Goal: Contribute content: Contribute content

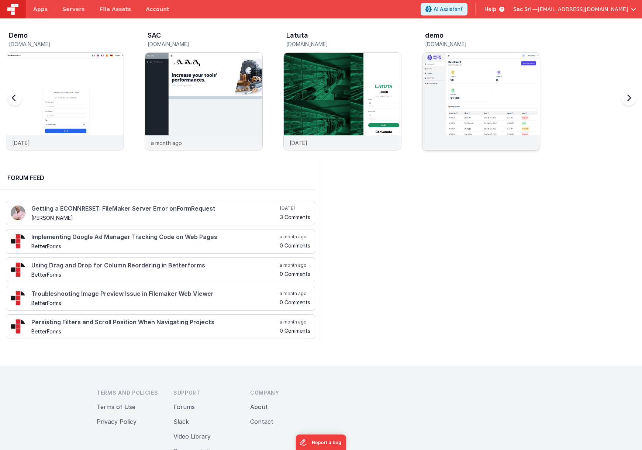
click at [467, 102] on img at bounding box center [481, 111] width 117 height 117
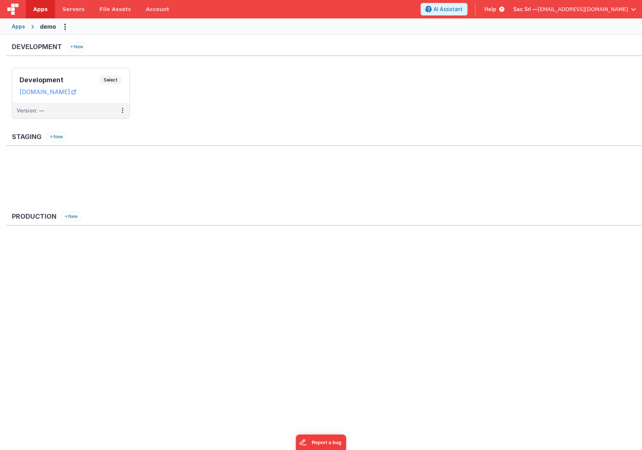
click at [21, 26] on div "Apps" at bounding box center [18, 26] width 13 height 7
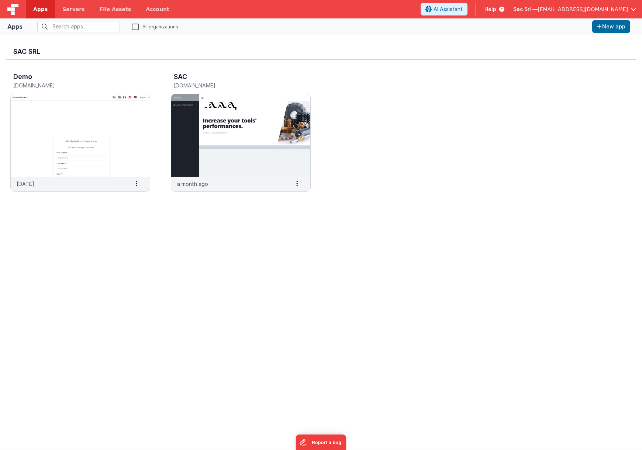
click at [581, 8] on span "[EMAIL_ADDRESS][DOMAIN_NAME]" at bounding box center [583, 9] width 90 height 7
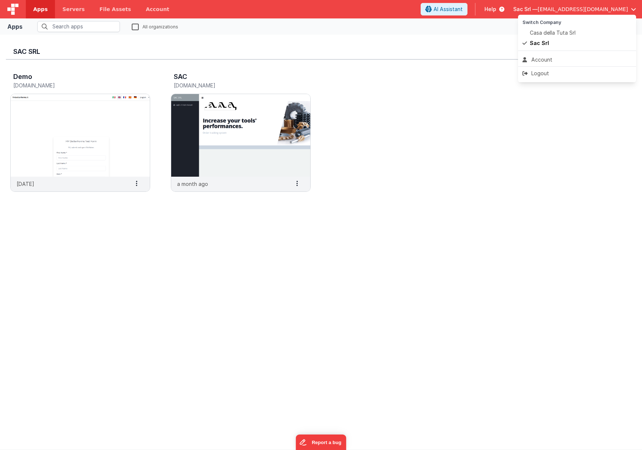
click at [107, 121] on button at bounding box center [321, 225] width 642 height 450
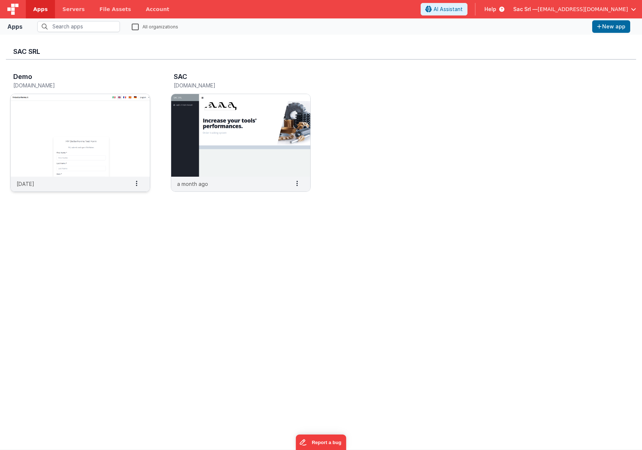
click at [104, 123] on img at bounding box center [80, 135] width 139 height 83
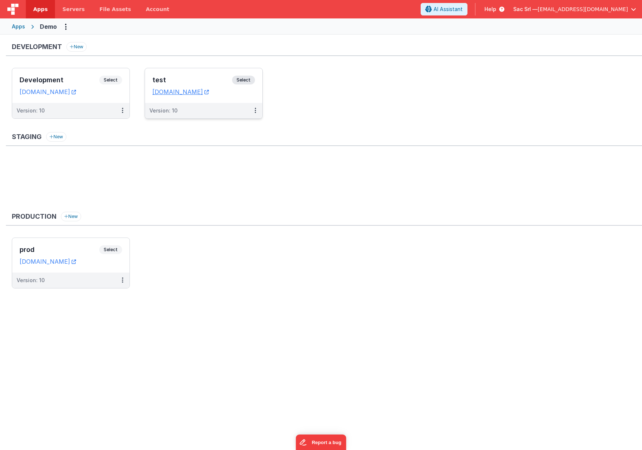
click at [255, 93] on div "test Select URLs demofmtest.clientportal.cloud" at bounding box center [203, 85] width 117 height 35
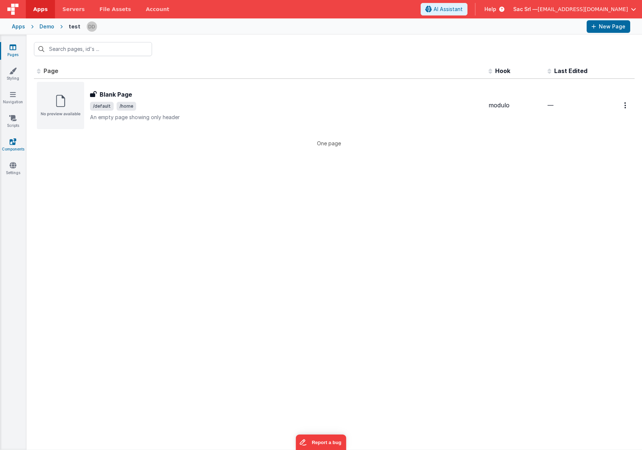
click at [15, 150] on link "Components" at bounding box center [13, 145] width 27 height 15
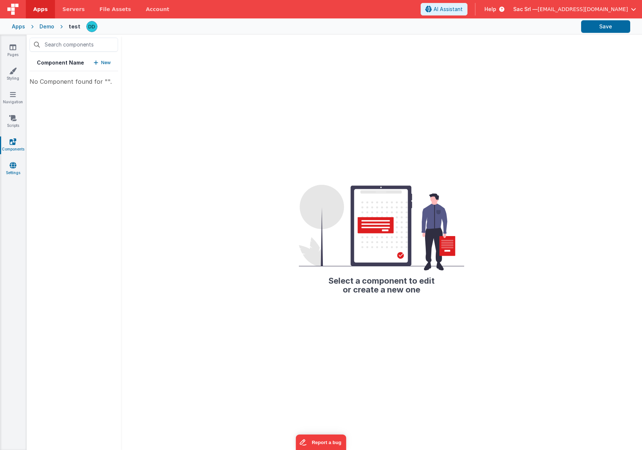
click at [14, 165] on icon at bounding box center [13, 165] width 7 height 7
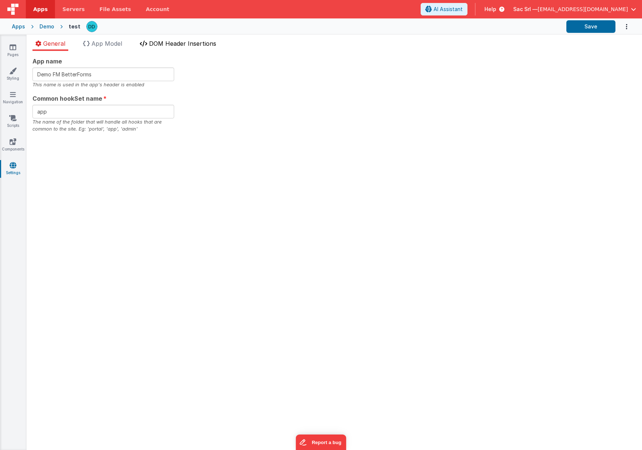
click at [181, 46] on span "DOM Header Insertions" at bounding box center [182, 43] width 67 height 7
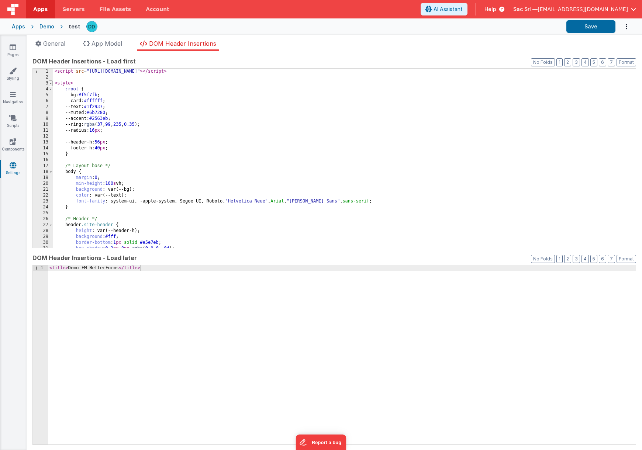
click at [50, 83] on span at bounding box center [51, 83] width 4 height 6
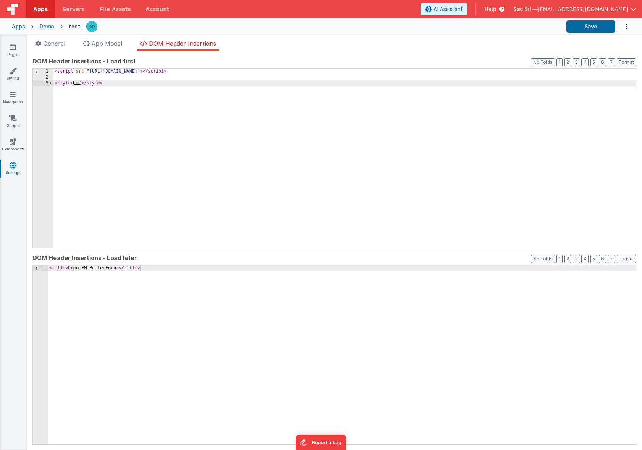
click at [137, 96] on div "< script src = "https://cdn.tailwindcss.com" > </ script > < style > ... </ sty…" at bounding box center [344, 164] width 583 height 191
click at [51, 83] on span at bounding box center [51, 83] width 4 height 6
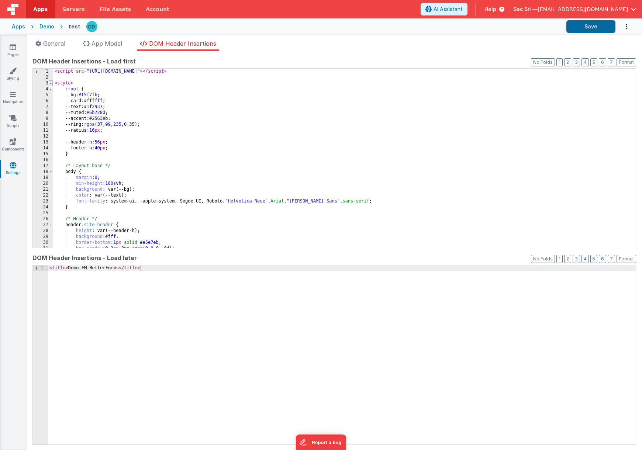
scroll to position [0, 0]
click at [51, 83] on span at bounding box center [51, 83] width 4 height 6
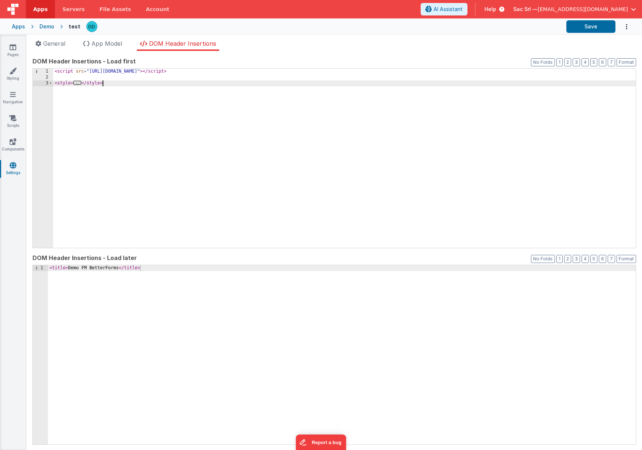
click at [128, 93] on div "< script src = "https://cdn.tailwindcss.com" > </ script > < style > ... </ sty…" at bounding box center [344, 164] width 583 height 191
click at [130, 86] on div "< script src = "https://cdn.tailwindcss.com" > </ script > < style > ... </ sty…" at bounding box center [344, 164] width 583 height 191
click at [129, 83] on div "< script src = "https://cdn.tailwindcss.com" > </ script > < style > ... </ sty…" at bounding box center [344, 164] width 583 height 191
click at [162, 103] on div "< script src = "https://cdn.tailwindcss.com" > </ script > < style > ... </ sty…" at bounding box center [344, 164] width 583 height 191
click at [12, 44] on icon at bounding box center [13, 47] width 7 height 7
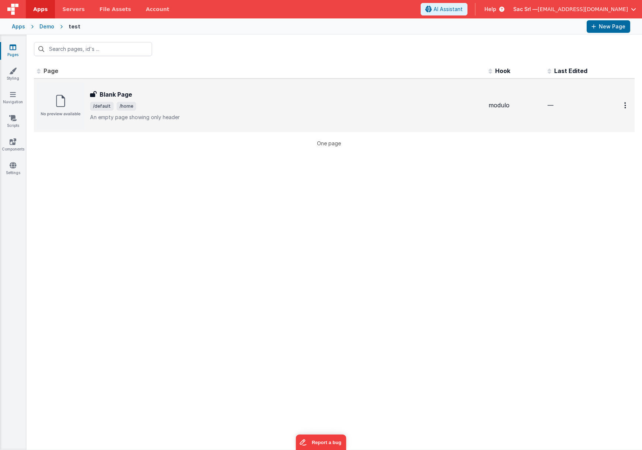
click at [221, 110] on span "/default /home" at bounding box center [286, 106] width 393 height 9
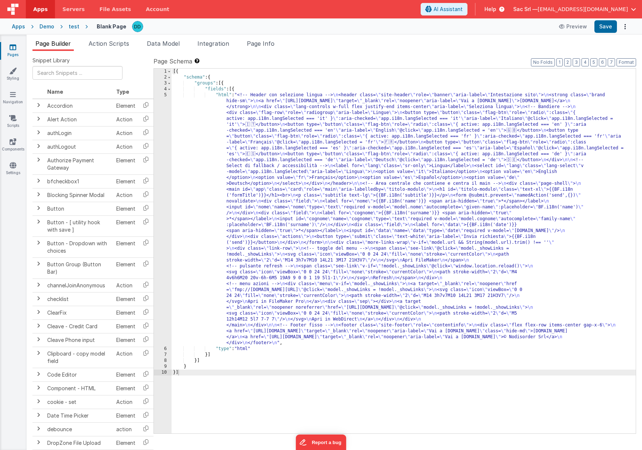
click at [203, 97] on div "[{ "schema" : { "groups" : [{ "fields" : [{ "html" : "<!-- Header con selezione…" at bounding box center [404, 257] width 464 height 377
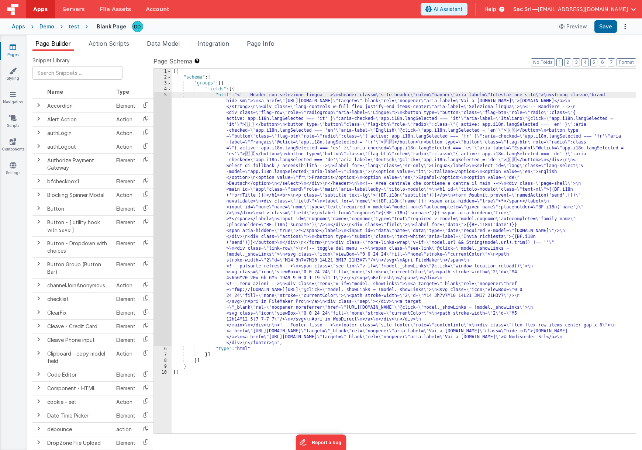
click at [162, 96] on div "5" at bounding box center [163, 219] width 18 height 254
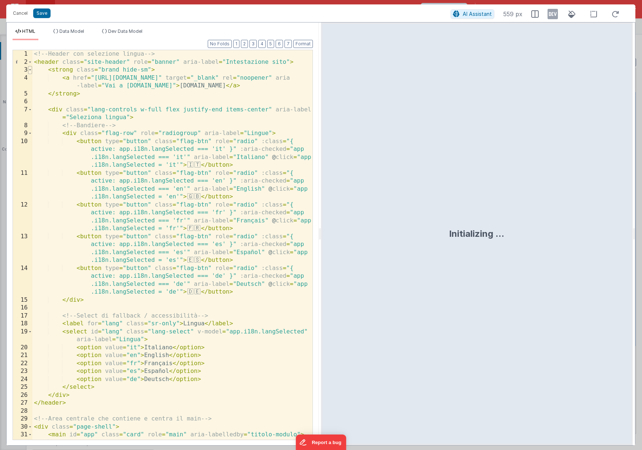
click at [29, 69] on span at bounding box center [30, 70] width 4 height 8
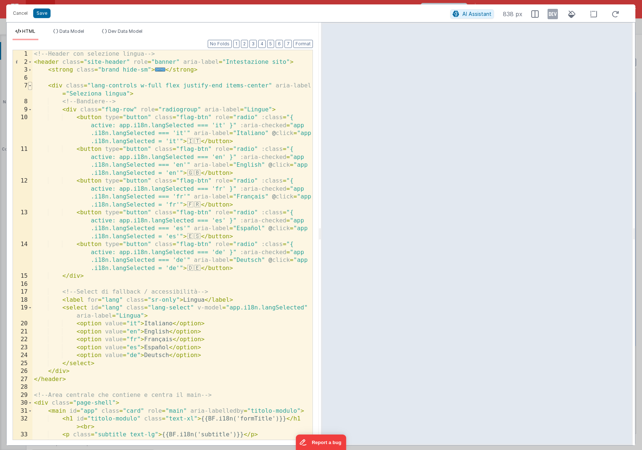
click at [30, 85] on span at bounding box center [30, 86] width 4 height 8
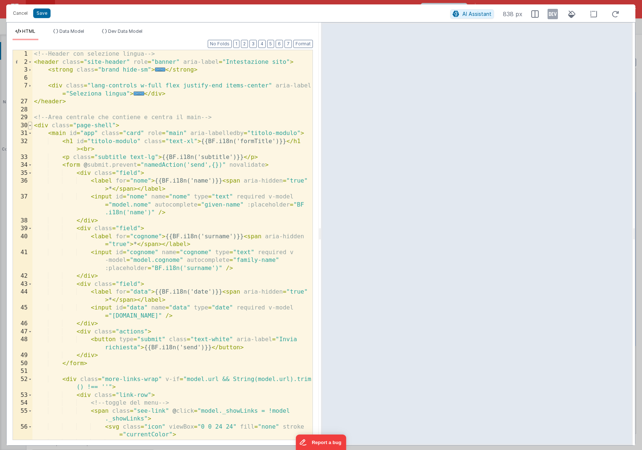
click at [30, 126] on span at bounding box center [30, 126] width 4 height 8
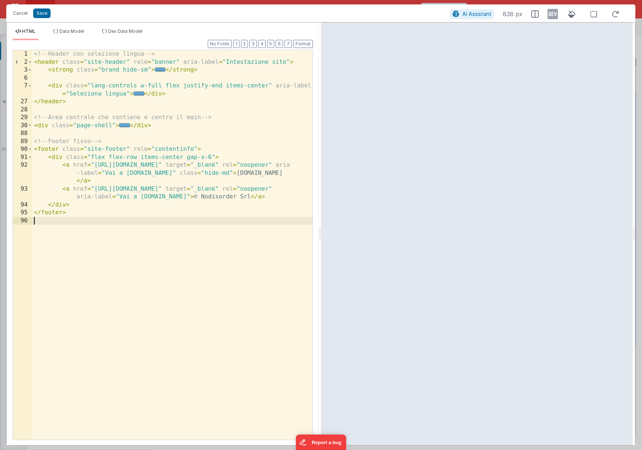
click at [232, 69] on div "<!-- Header con selezione lingua --> < header class = "site-header" role = "ban…" at bounding box center [172, 253] width 280 height 406
click at [220, 72] on div "<!-- Header con selezione lingua --> < header class = "site-header" role = "ban…" at bounding box center [172, 253] width 280 height 406
drag, startPoint x: 78, startPoint y: 103, endPoint x: 92, endPoint y: 108, distance: 14.5
click at [78, 103] on div "<!-- Header con selezione lingua --> < header class = "site-header" role = "ban…" at bounding box center [172, 253] width 280 height 406
click at [107, 109] on div "<!-- Header con selezione lingua --> < header class = "site-header" role = "ban…" at bounding box center [172, 253] width 280 height 406
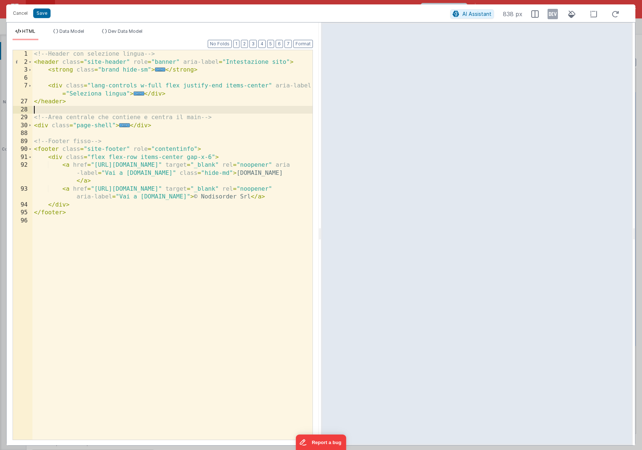
paste textarea
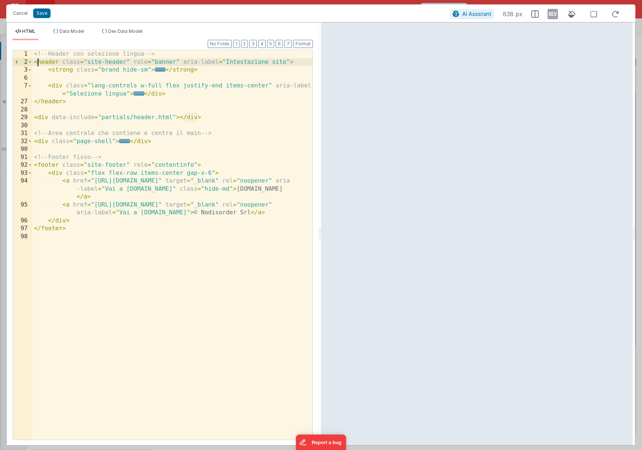
click at [38, 63] on div "<!-- Header con selezione lingua --> < header class = "site-header" role = "ban…" at bounding box center [172, 253] width 280 height 406
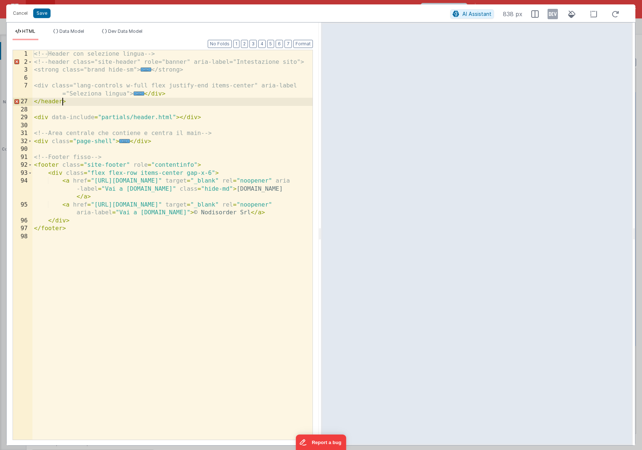
drag, startPoint x: 61, startPoint y: 103, endPoint x: 69, endPoint y: 109, distance: 9.2
click at [62, 103] on div "<!-- Header con selezione lingua --> <!-- header class="site-header" role="bann…" at bounding box center [172, 253] width 280 height 406
click at [92, 108] on div "<!-- Header con selezione lingua --> <!-- header class="site-header" role="bann…" at bounding box center [172, 253] width 280 height 406
click at [233, 132] on div "<!-- Header con selezione lingua --> <!-- header class="site-header" role="bann…" at bounding box center [172, 253] width 280 height 406
drag, startPoint x: 70, startPoint y: 103, endPoint x: 74, endPoint y: 108, distance: 5.8
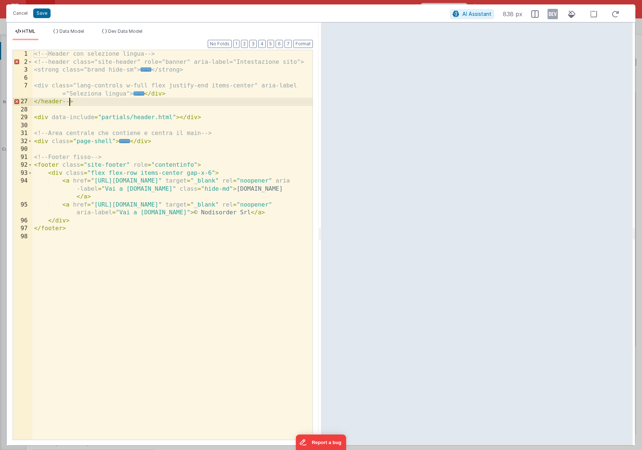
click at [70, 104] on div "<!-- Header con selezione lingua --> <!-- header class="site-header" role="bann…" at bounding box center [172, 253] width 280 height 406
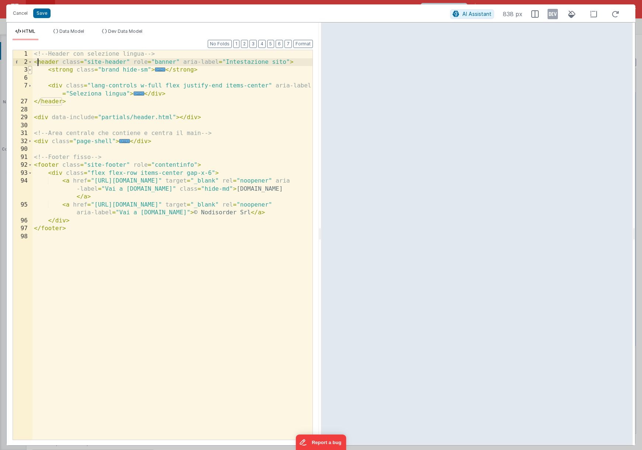
click at [31, 70] on span at bounding box center [30, 70] width 4 height 8
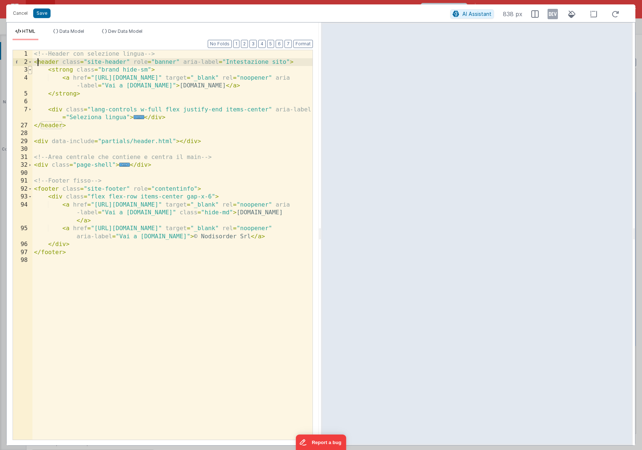
click at [31, 70] on span at bounding box center [30, 70] width 4 height 8
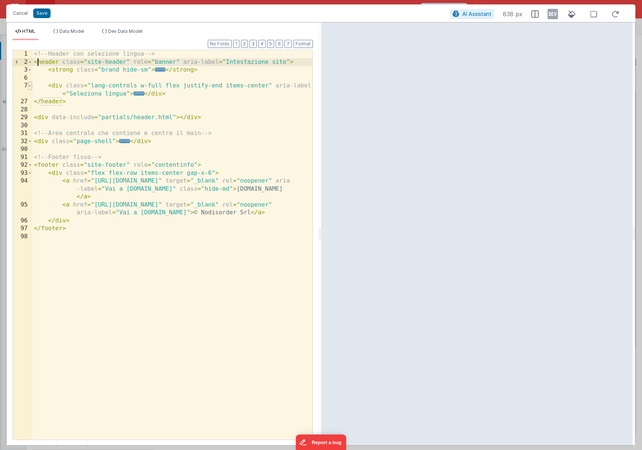
click at [30, 85] on span at bounding box center [30, 86] width 4 height 8
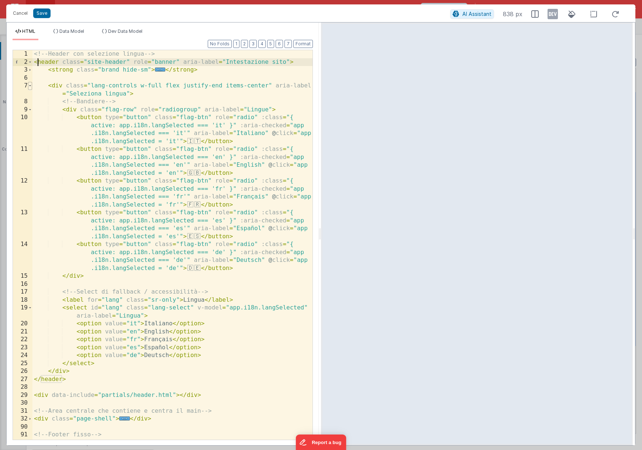
click at [30, 85] on span at bounding box center [30, 86] width 4 height 8
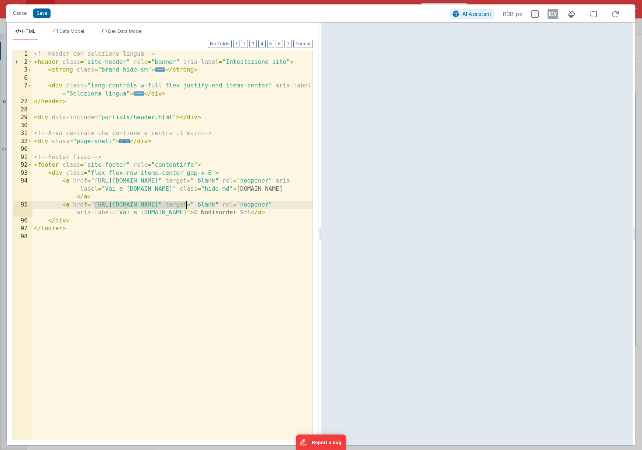
drag, startPoint x: 95, startPoint y: 205, endPoint x: 186, endPoint y: 206, distance: 91.6
click at [186, 206] on div "<!-- Header con selezione lingua --> < header class = "site-header" role = "ban…" at bounding box center [172, 253] width 280 height 406
click at [100, 120] on div "<!-- Header con selezione lingua --> < header class = "site-header" role = "ban…" at bounding box center [172, 253] width 280 height 406
drag, startPoint x: 140, startPoint y: 120, endPoint x: 130, endPoint y: 120, distance: 9.6
click at [130, 120] on div "<!-- Header con selezione lingua --> < header class = "site-header" role = "ban…" at bounding box center [172, 253] width 280 height 406
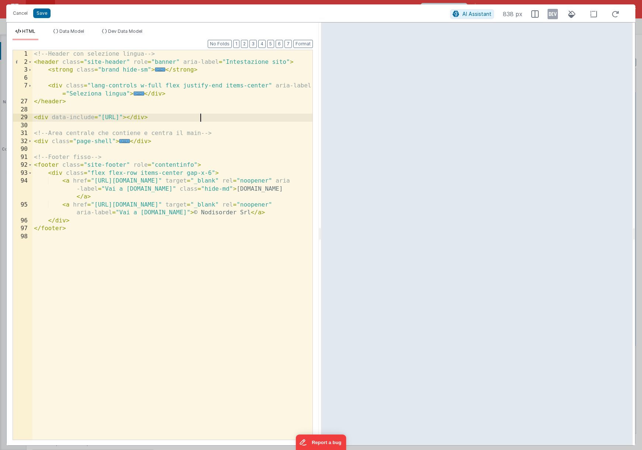
click at [201, 120] on div "<!-- Header con selezione lingua --> < header class = "site-header" role = "ban…" at bounding box center [172, 253] width 280 height 406
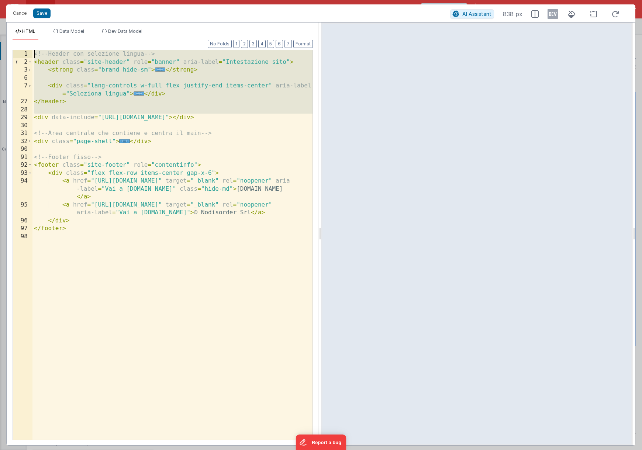
drag, startPoint x: 34, startPoint y: 118, endPoint x: 26, endPoint y: 54, distance: 64.7
click at [26, 54] on div "1 2 3 6 7 27 28 29 30 31 32 90 91 92 93 94 95 96 97 98 <!-- Header con selezion…" at bounding box center [163, 245] width 301 height 391
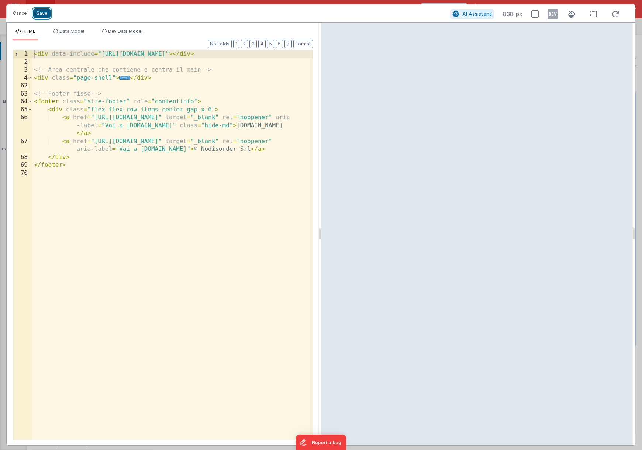
click at [44, 14] on button "Save" at bounding box center [41, 13] width 17 height 10
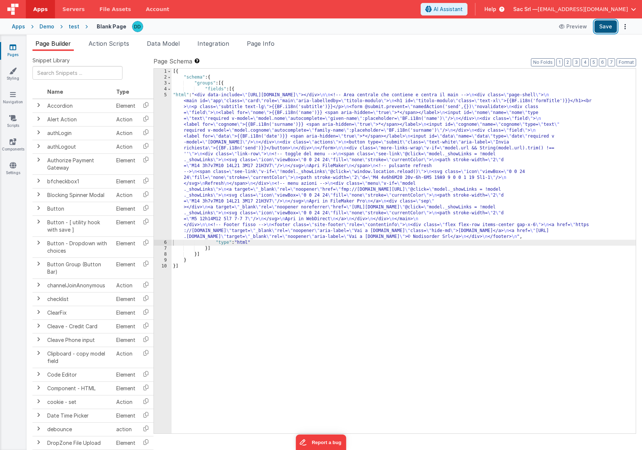
click at [612, 29] on button "Save" at bounding box center [606, 26] width 23 height 13
click at [605, 25] on button "Save" at bounding box center [606, 26] width 23 height 13
click at [576, 27] on button "Preview" at bounding box center [573, 27] width 37 height 12
click at [167, 96] on div "5" at bounding box center [163, 166] width 18 height 148
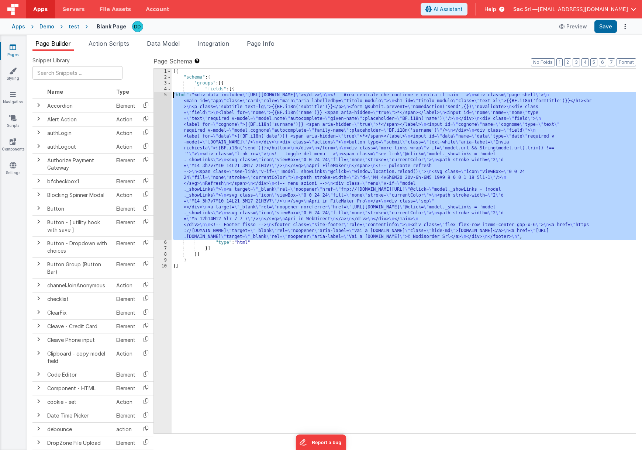
click at [166, 96] on div "5" at bounding box center [163, 166] width 18 height 148
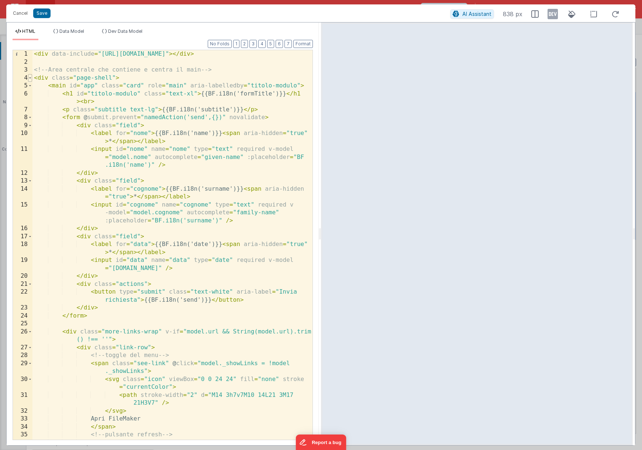
click at [30, 78] on span at bounding box center [30, 78] width 4 height 8
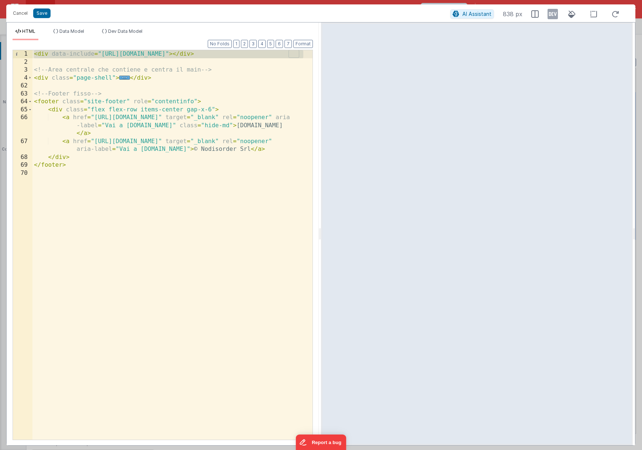
drag, startPoint x: 305, startPoint y: 55, endPoint x: 82, endPoint y: 46, distance: 223.2
click at [82, 46] on div "Format 7 6 5 4 3 2 1 No Folds 1 2 3 4 62 63 64 65 66 67 68 69 70 < div data-inc…" at bounding box center [163, 239] width 301 height 399
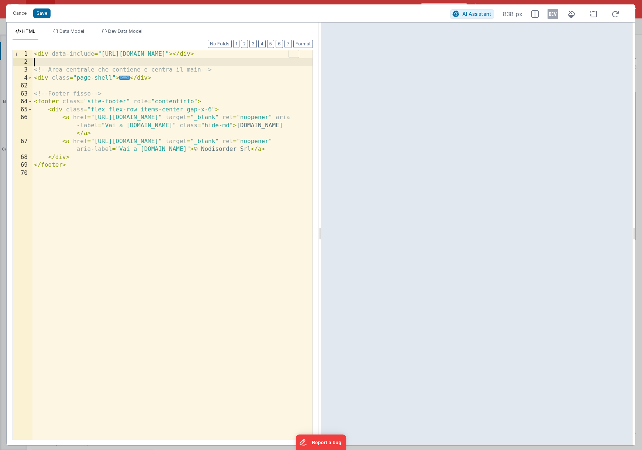
click at [247, 63] on div "< div data-include = "https://promo.nodisorder.com/partials/header.html" > </ d…" at bounding box center [172, 253] width 280 height 406
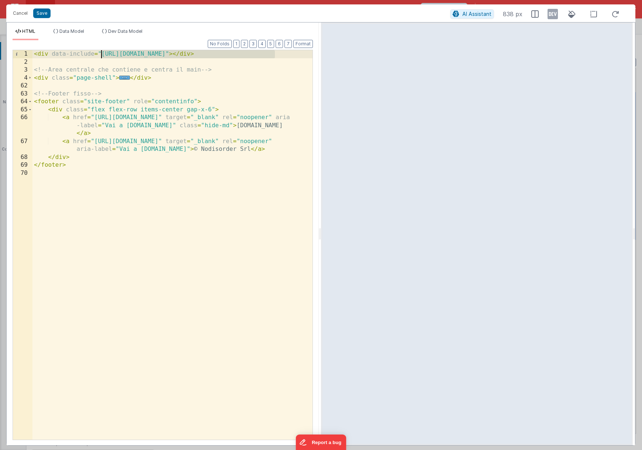
drag, startPoint x: 275, startPoint y: 54, endPoint x: 101, endPoint y: 54, distance: 173.5
click at [101, 54] on div "< div data-include = "https://promo.nodisorder.com/partials/header.html" > </ d…" at bounding box center [172, 253] width 280 height 406
click at [22, 12] on button "Cancel" at bounding box center [20, 13] width 22 height 10
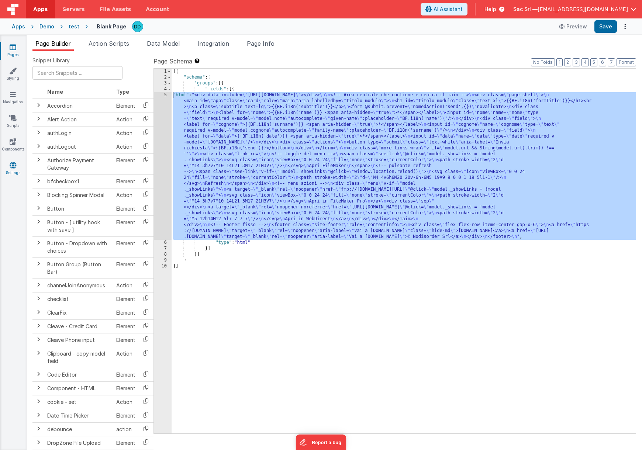
click at [12, 166] on icon at bounding box center [13, 165] width 7 height 7
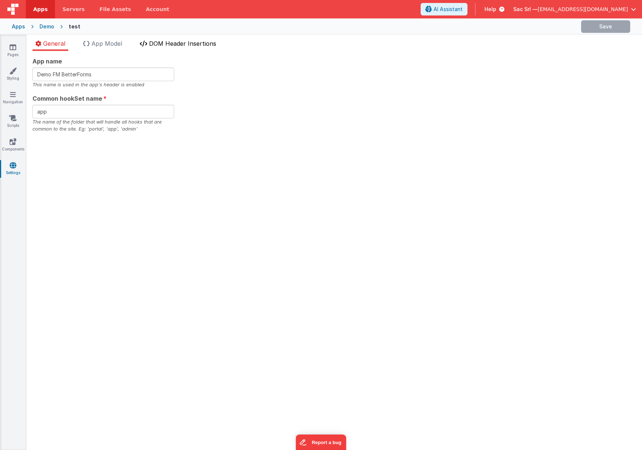
click at [177, 48] on li "DOM Header Insertions" at bounding box center [178, 45] width 82 height 12
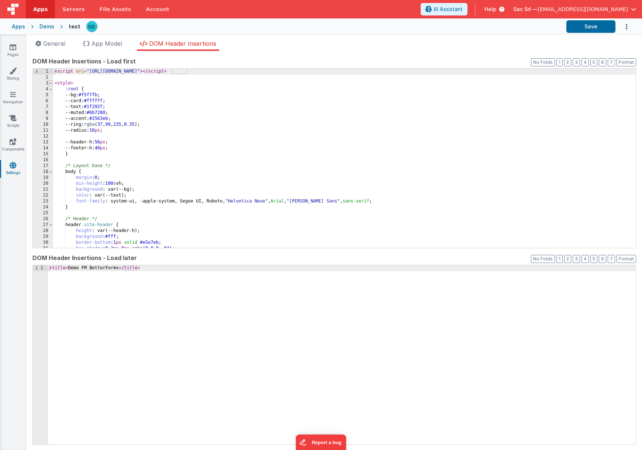
click at [51, 84] on span at bounding box center [51, 83] width 4 height 6
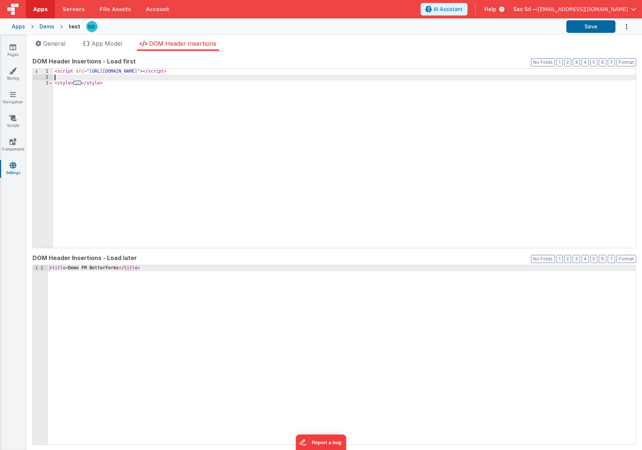
click at [214, 78] on div "< script src = "https://cdn.tailwindcss.com" > </ script > < style > ... </ sty…" at bounding box center [344, 164] width 583 height 191
click at [16, 49] on link "Pages" at bounding box center [13, 51] width 27 height 15
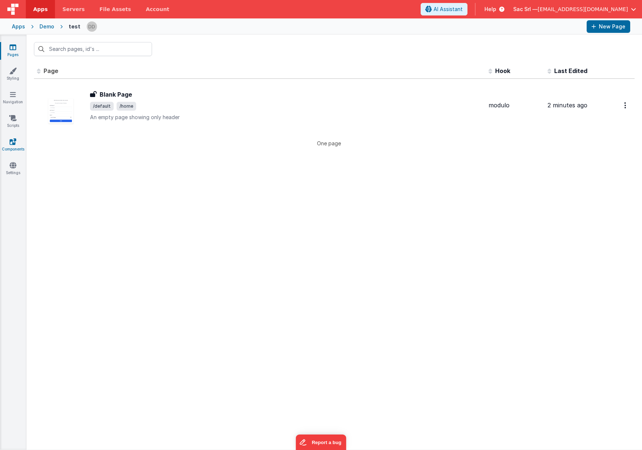
click at [10, 144] on icon at bounding box center [13, 141] width 7 height 7
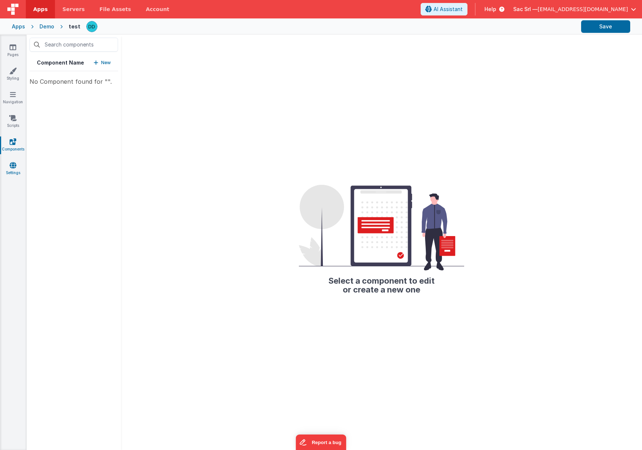
click at [13, 166] on icon at bounding box center [13, 165] width 7 height 7
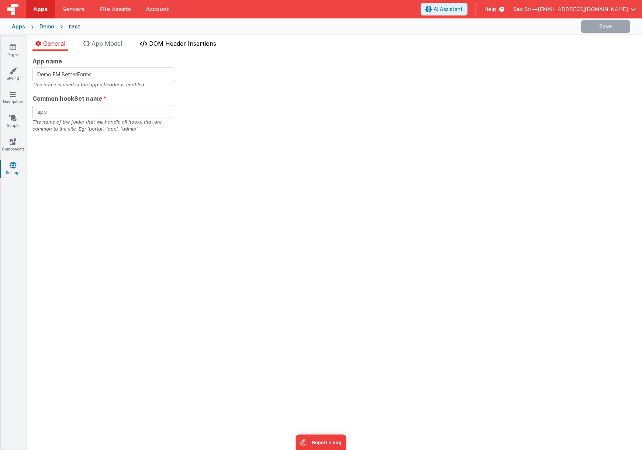
click at [191, 47] on li "DOM Header Insertions" at bounding box center [178, 45] width 82 height 12
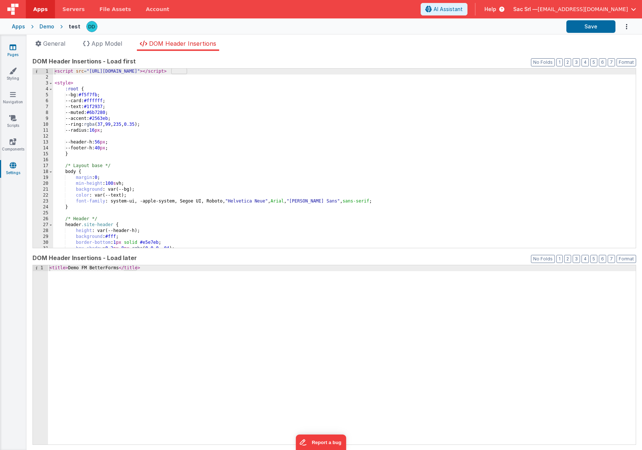
click at [15, 49] on icon at bounding box center [13, 47] width 7 height 7
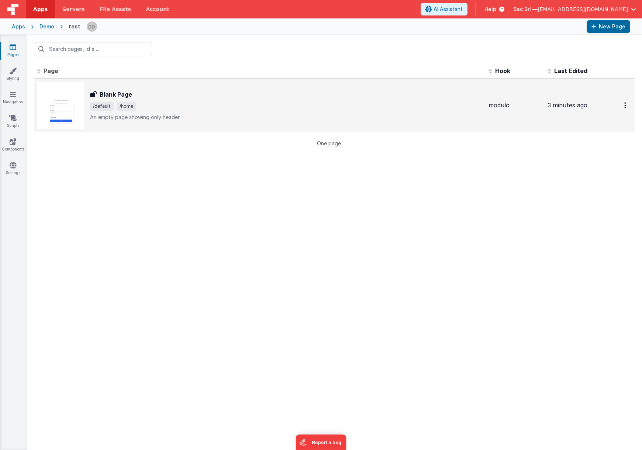
click at [189, 95] on div "Blank Page" at bounding box center [286, 94] width 393 height 9
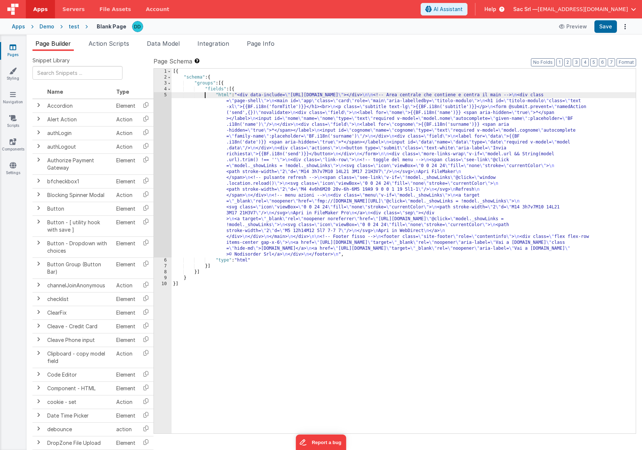
click at [204, 92] on div "[{ "schema" : { "groups" : [{ "fields" : [{ "html" : "<div data-include= \" [UR…" at bounding box center [404, 257] width 464 height 377
click at [165, 95] on div "5" at bounding box center [163, 174] width 18 height 165
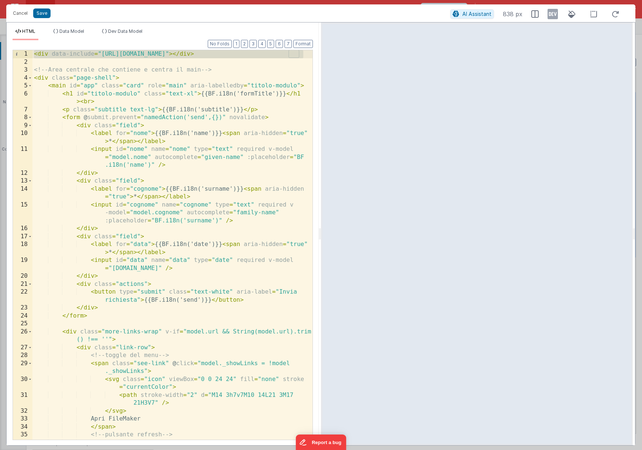
drag, startPoint x: 304, startPoint y: 54, endPoint x: 23, endPoint y: 45, distance: 280.7
click at [23, 45] on div "Format 7 6 5 4 3 2 1 No Folds 1 2 3 4 5 6 7 8 9 10 11 12 13 14 15 16 17 18 19 2…" at bounding box center [163, 239] width 301 height 399
click at [22, 15] on button "Cancel" at bounding box center [20, 13] width 22 height 10
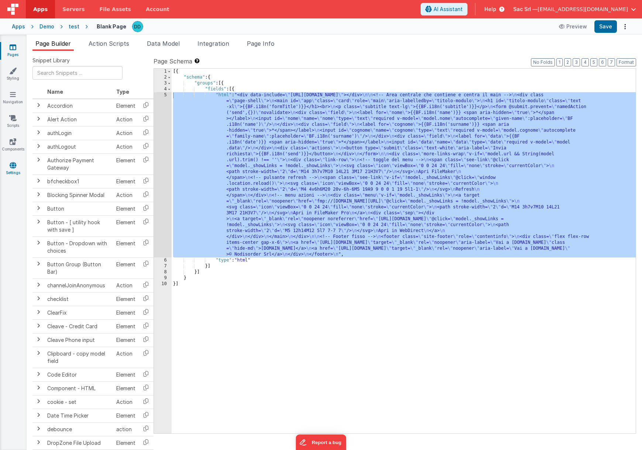
click at [10, 163] on icon at bounding box center [13, 165] width 7 height 7
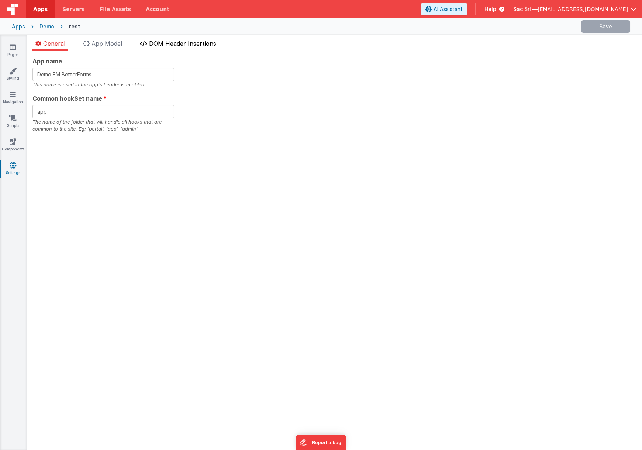
click at [182, 43] on span "DOM Header Insertions" at bounding box center [182, 43] width 67 height 7
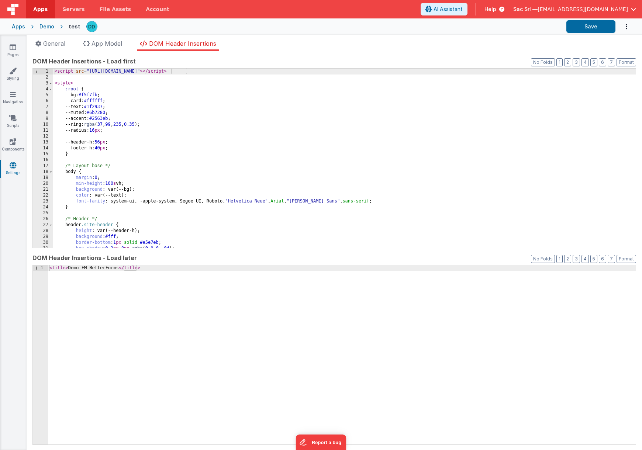
click at [115, 80] on div "< script src = "https://cdn.tailwindcss.com" > </ script > < style > :root { --…" at bounding box center [344, 164] width 583 height 191
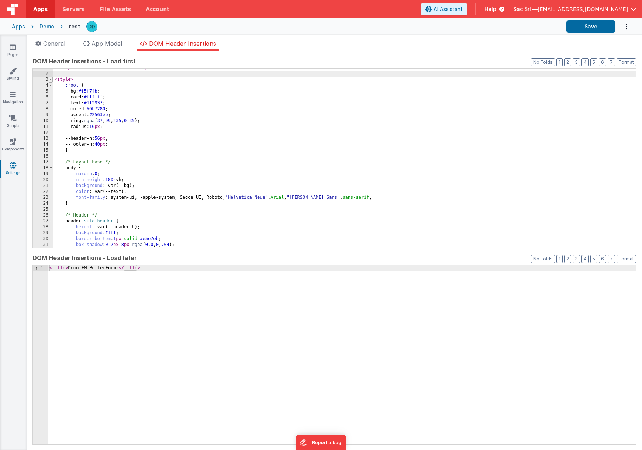
scroll to position [4, 0]
click at [50, 80] on span at bounding box center [51, 80] width 4 height 6
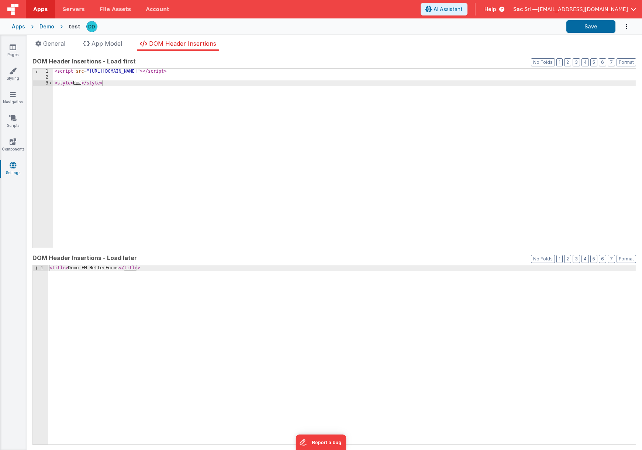
click at [113, 116] on div "< script src = "https://cdn.tailwindcss.com" > </ script > < style > ... </ sty…" at bounding box center [344, 164] width 583 height 191
click at [168, 336] on div "< title > Demo FM BetterForms </ title >" at bounding box center [342, 360] width 588 height 191
click at [301, 275] on div "< title > Demo FM BetterForms </ title > < div data-include = "[URL][DOMAIN_NAM…" at bounding box center [342, 360] width 588 height 191
click at [148, 133] on div "< script src = "https://cdn.tailwindcss.com" > </ script > < style > ... </ sty…" at bounding box center [344, 164] width 583 height 191
click at [238, 70] on div "< script src = "https://cdn.tailwindcss.com" > </ script > < style > ... </ sty…" at bounding box center [344, 164] width 583 height 191
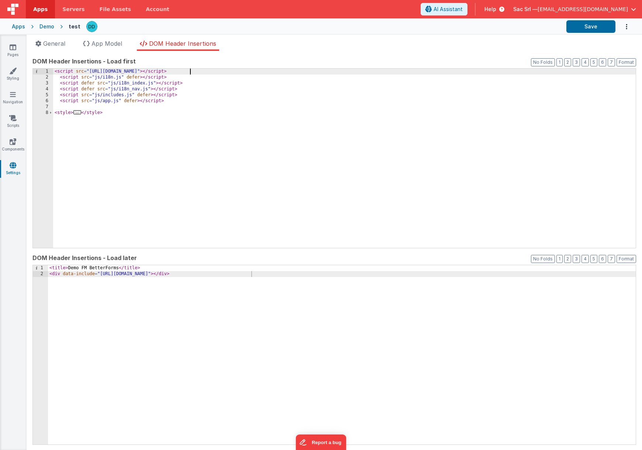
click at [258, 70] on div "< script src = "https://cdn.tailwindcss.com" > </ script > < script src = "js/i…" at bounding box center [344, 164] width 583 height 191
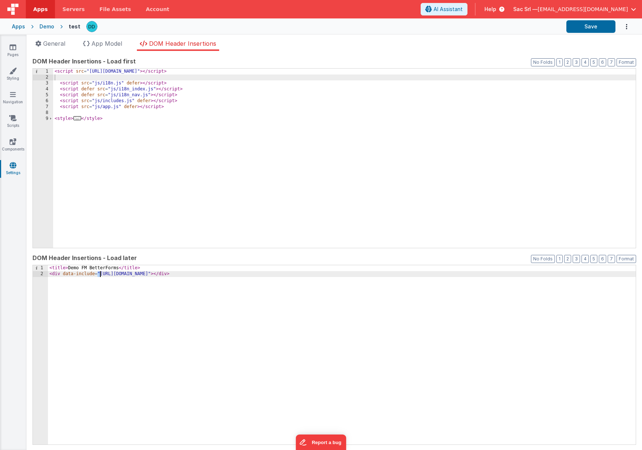
click at [100, 275] on div "< title > Demo FM BetterForms </ title > < div data-include = "[URL][DOMAIN_NAM…" at bounding box center [342, 360] width 588 height 191
click at [99, 275] on div "< title > Demo FM BetterForms </ title > < div data-include = "[URL][DOMAIN_NAM…" at bounding box center [342, 360] width 588 height 191
drag, startPoint x: 99, startPoint y: 275, endPoint x: 178, endPoint y: 277, distance: 79.0
click at [178, 277] on div "< title > Demo FM BetterForms </ title > < div data-include = "[URL][DOMAIN_NAM…" at bounding box center [342, 360] width 588 height 191
click at [94, 82] on div "< script src = "https://cdn.tailwindcss.com" > </ script > < script src = "js/i…" at bounding box center [344, 164] width 583 height 191
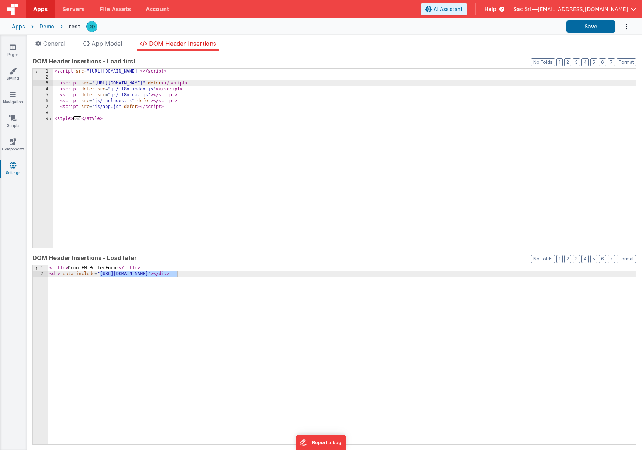
click at [110, 90] on div "< script src = "https://cdn.tailwindcss.com" > </ script > < script src = "http…" at bounding box center [344, 164] width 583 height 191
click at [111, 96] on div "< script src = "https://cdn.tailwindcss.com" > </ script > < script src = "http…" at bounding box center [344, 164] width 583 height 191
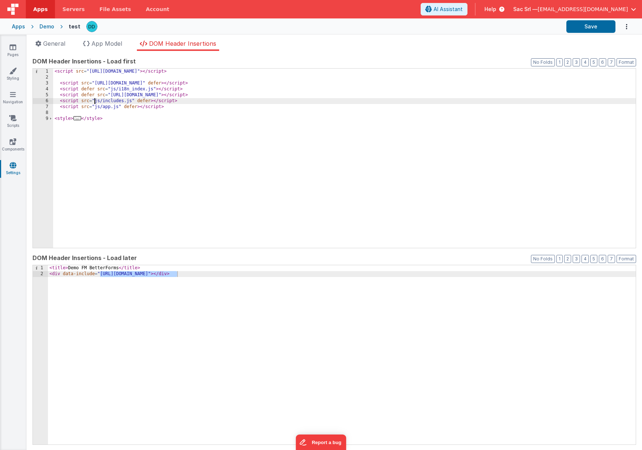
click at [95, 102] on div "< script src = "https://cdn.tailwindcss.com" > </ script > < script src = "http…" at bounding box center [344, 164] width 583 height 191
click at [95, 107] on div "< script src = "https://cdn.tailwindcss.com" > </ script > < script src = "http…" at bounding box center [344, 164] width 583 height 191
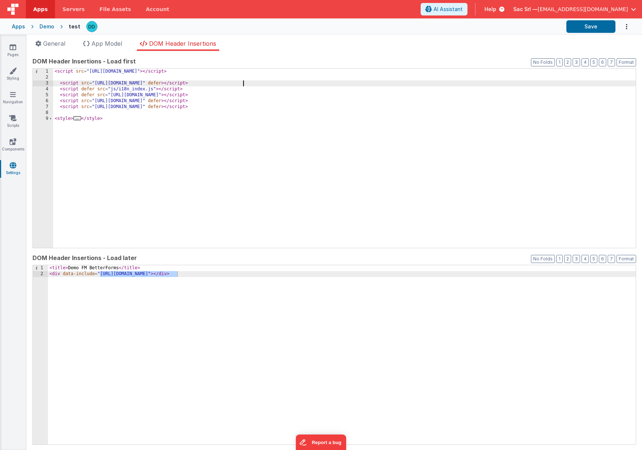
click at [251, 82] on div "< script src = "https://cdn.tailwindcss.com" > </ script > < script src = "http…" at bounding box center [344, 164] width 583 height 191
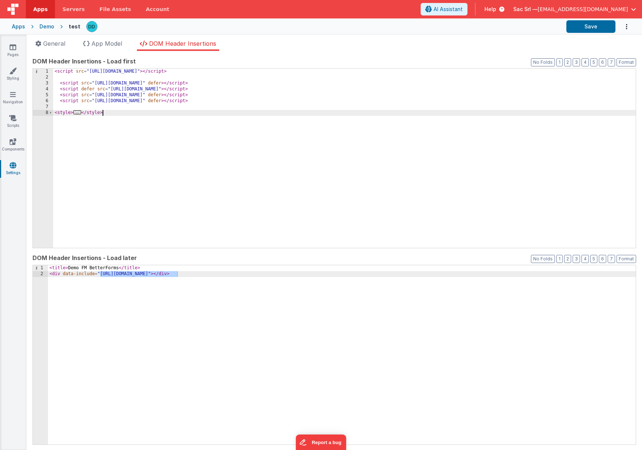
click at [378, 160] on div "< script src = "[URL][DOMAIN_NAME]" > </ script > < script src = "[URL][DOMAIN_…" at bounding box center [344, 164] width 583 height 191
click at [353, 195] on div "< script src = "[URL][DOMAIN_NAME]" > </ script > < script src = "[URL][DOMAIN_…" at bounding box center [344, 164] width 583 height 191
click at [273, 269] on div "< title > Demo FM BetterForms </ title > < div data-include = "[URL][DOMAIN_NAM…" at bounding box center [342, 360] width 588 height 191
click at [585, 27] on button "Save" at bounding box center [591, 26] width 49 height 13
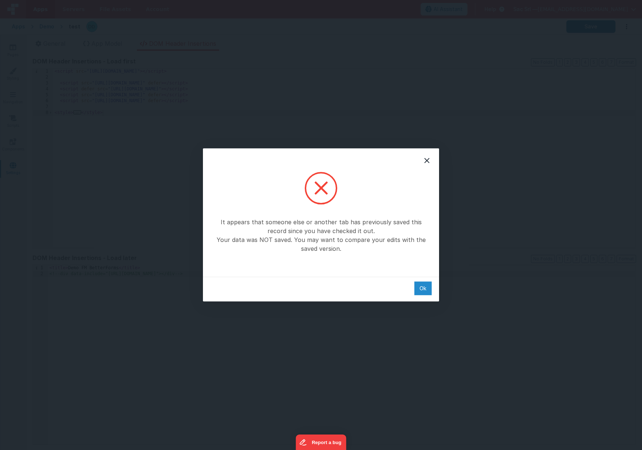
click at [418, 286] on div "Ok" at bounding box center [423, 289] width 17 height 14
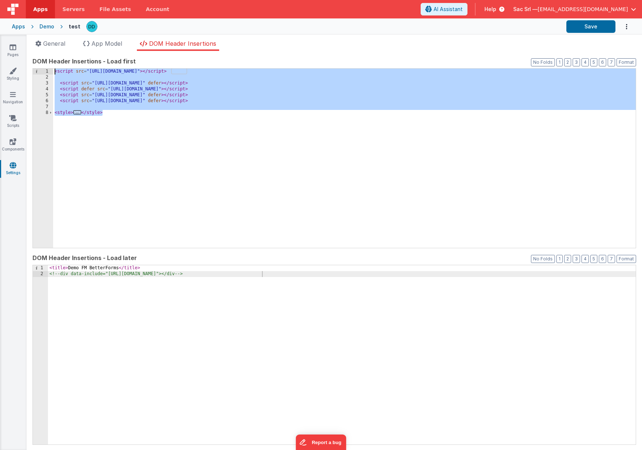
drag, startPoint x: 230, startPoint y: 138, endPoint x: 134, endPoint y: -25, distance: 189.2
click at [134, 0] on html "It appears that someone else or another tab has previously saved this record si…" at bounding box center [321, 225] width 642 height 450
click at [586, 27] on button "Save" at bounding box center [591, 26] width 49 height 13
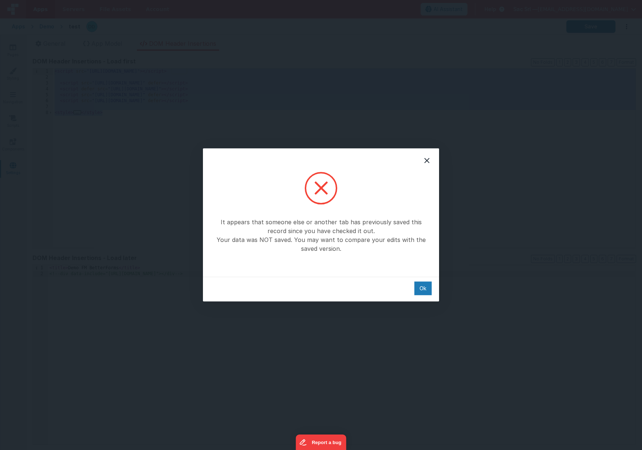
drag, startPoint x: 437, startPoint y: 87, endPoint x: 431, endPoint y: 108, distance: 21.6
click at [437, 88] on div "It appears that someone else or another tab has previously saved this record si…" at bounding box center [321, 225] width 642 height 450
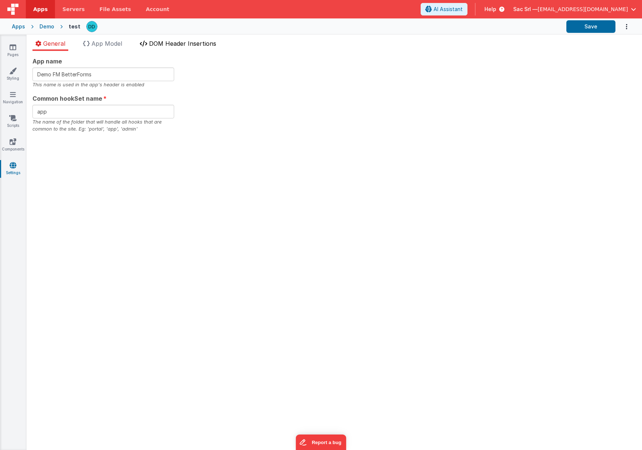
click at [182, 45] on span "DOM Header Insertions" at bounding box center [182, 43] width 67 height 7
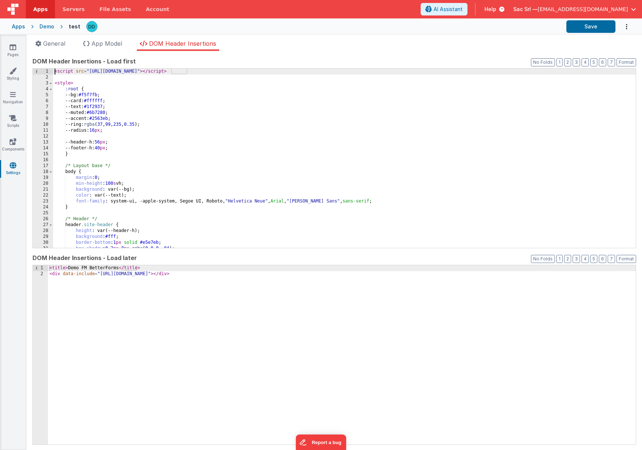
drag, startPoint x: 50, startPoint y: 84, endPoint x: 111, endPoint y: 96, distance: 62.4
click at [51, 84] on span at bounding box center [51, 83] width 4 height 6
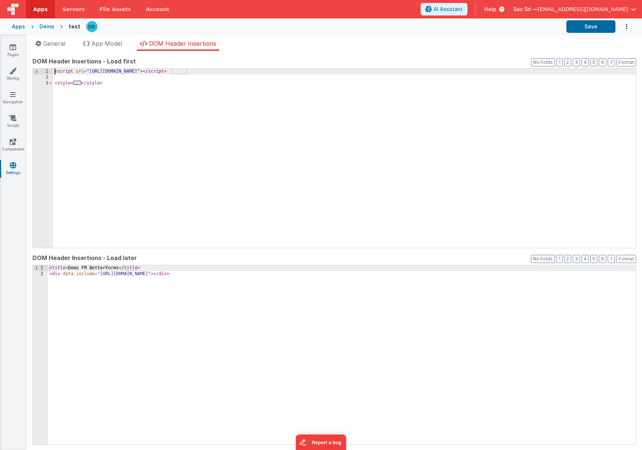
click at [267, 131] on div "< script src = "https://cdn.tailwindcss.com" > </ script > < style > ... </ sty…" at bounding box center [344, 164] width 583 height 191
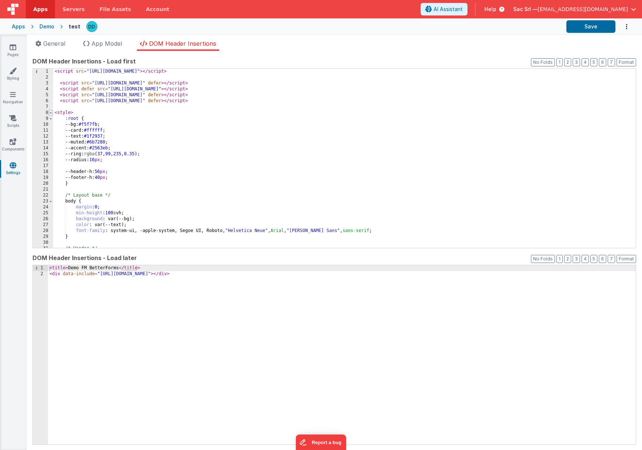
click at [50, 113] on span at bounding box center [51, 113] width 4 height 6
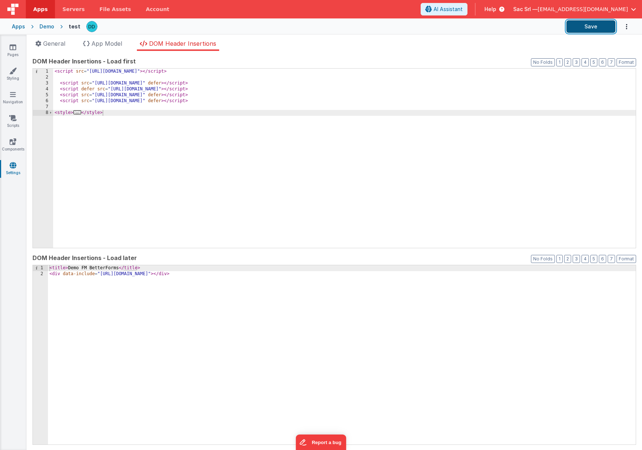
click at [591, 29] on button "Save" at bounding box center [591, 26] width 49 height 13
click at [53, 276] on div "< title > Demo FM BetterForms </ title > < div data-include = "[URL][DOMAIN_NAM…" at bounding box center [342, 360] width 588 height 191
click at [597, 26] on button "Save" at bounding box center [591, 26] width 49 height 13
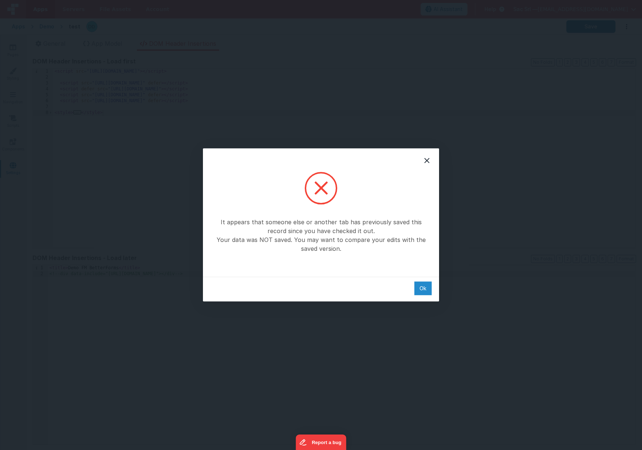
click at [425, 290] on div "Ok" at bounding box center [423, 289] width 17 height 14
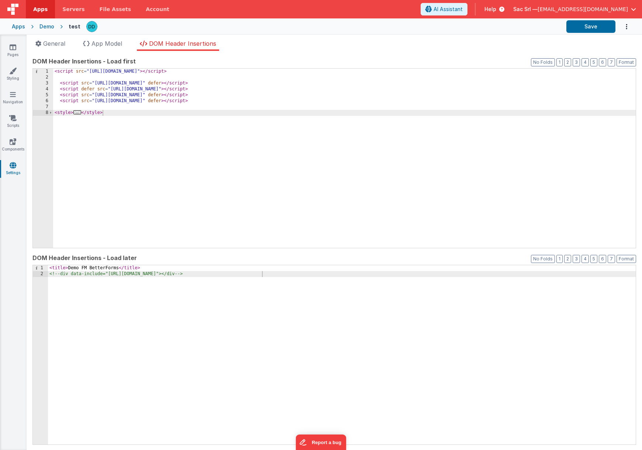
click at [358, 203] on div "< script src = "[URL][DOMAIN_NAME]" > </ script > < script src = "[URL][DOMAIN_…" at bounding box center [344, 164] width 583 height 191
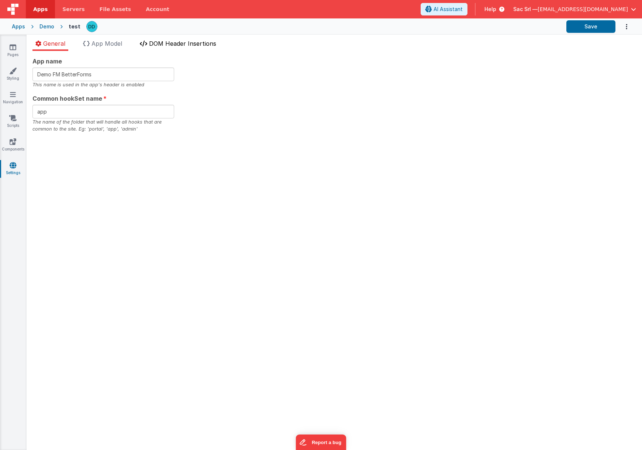
click at [195, 42] on span "DOM Header Insertions" at bounding box center [182, 43] width 67 height 7
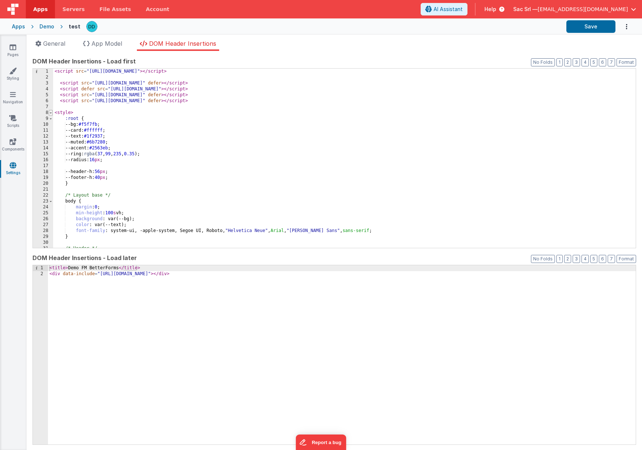
click at [51, 114] on span at bounding box center [51, 113] width 4 height 6
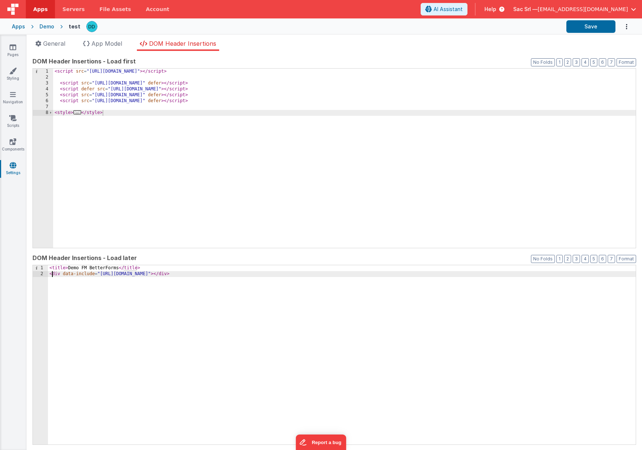
click at [52, 275] on div "< title > Demo FM BetterForms </ title > < div data-include = "[URL][DOMAIN_NAM…" at bounding box center [342, 360] width 588 height 191
click at [597, 29] on button "Save" at bounding box center [591, 26] width 49 height 13
click at [11, 48] on icon at bounding box center [13, 47] width 7 height 7
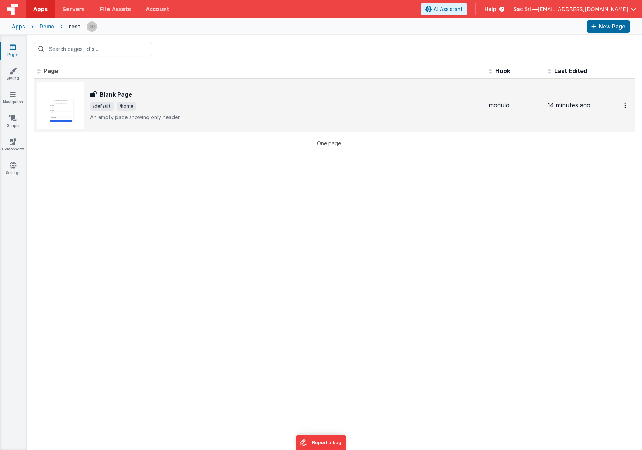
click at [202, 113] on div "Blank Page Blank Page /default /home An empty page showing only header" at bounding box center [286, 105] width 393 height 31
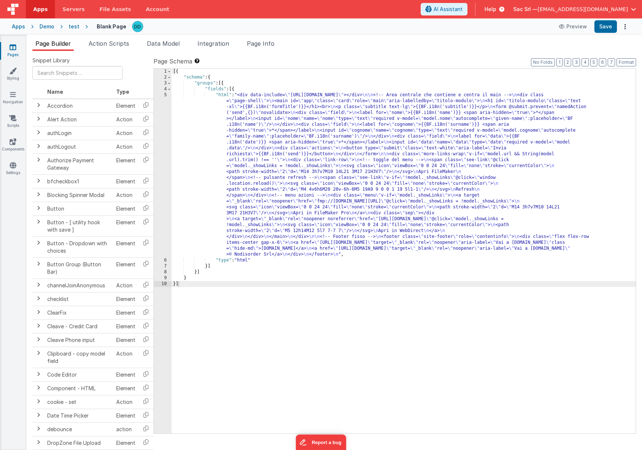
click at [172, 95] on div "[{ "schema" : { "groups" : [{ "fields" : [{ "html" : "<div data-include= \" [UR…" at bounding box center [404, 257] width 464 height 377
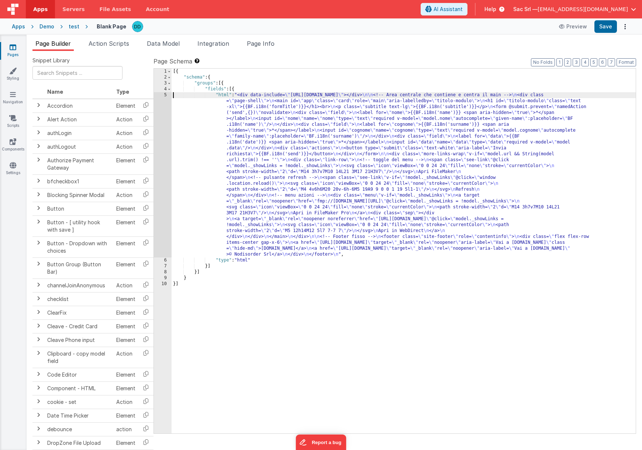
click at [167, 95] on div "5" at bounding box center [163, 174] width 18 height 165
click at [166, 95] on div "5" at bounding box center [163, 174] width 18 height 165
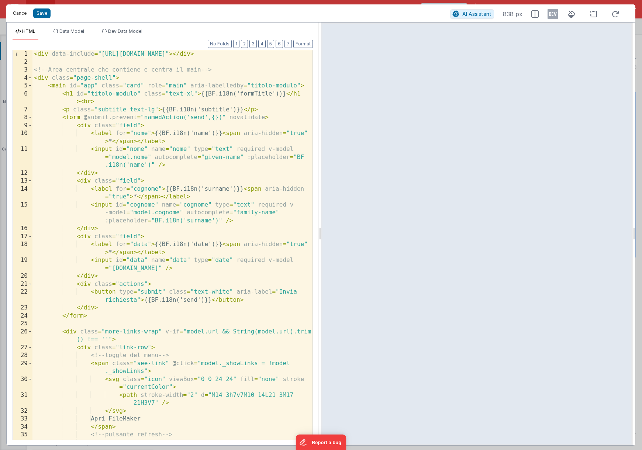
click at [23, 12] on button "Cancel" at bounding box center [20, 13] width 22 height 10
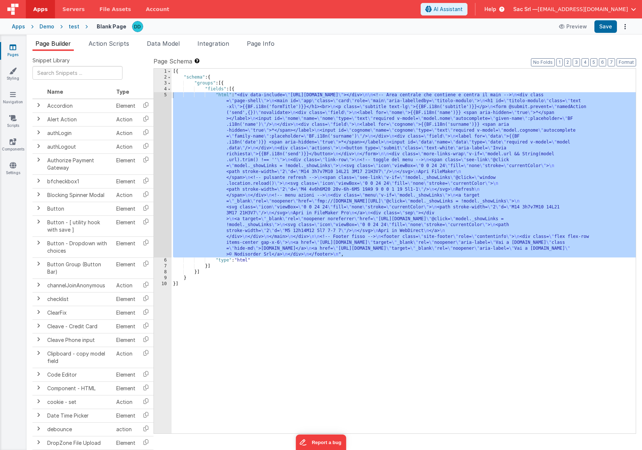
drag, startPoint x: 203, startPoint y: 77, endPoint x: 201, endPoint y: 83, distance: 6.7
click at [203, 77] on div "[{ "schema" : { "groups" : [{ "fields" : [{ "html" : "<div data-include= \" [UR…" at bounding box center [404, 257] width 464 height 377
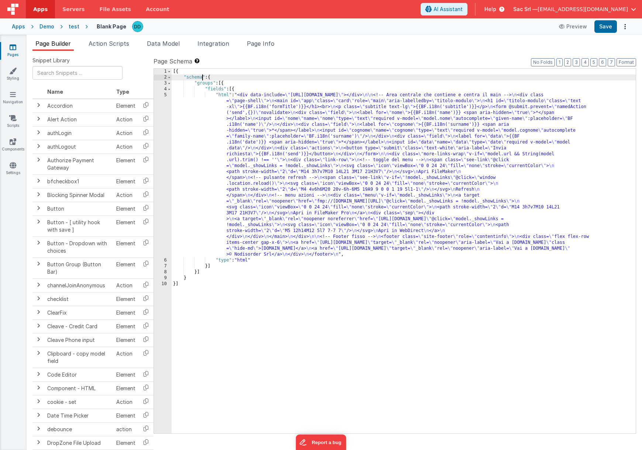
click at [188, 103] on div "[{ "schema" : { "groups" : [{ "fields" : [{ "html" : "<div data-include= \" [UR…" at bounding box center [404, 257] width 464 height 377
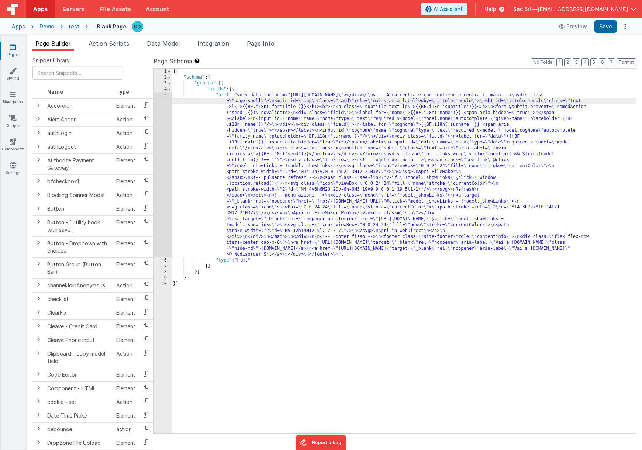
click at [167, 95] on div "5" at bounding box center [163, 174] width 18 height 165
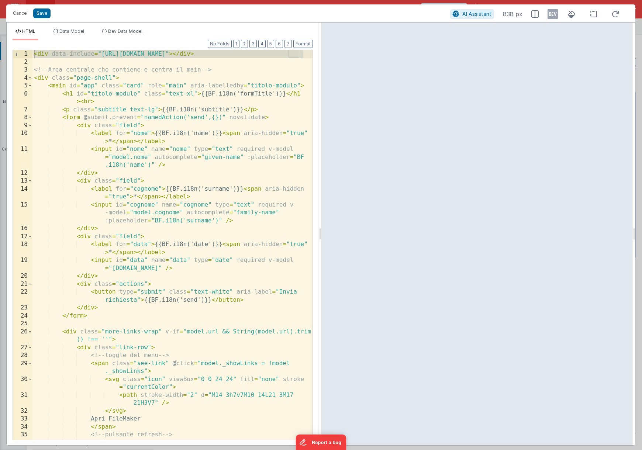
drag, startPoint x: 306, startPoint y: 37, endPoint x: 308, endPoint y: 27, distance: 10.5
click at [308, 27] on div "HTML Data Model Dev Data Model Format 7 6 5 4 3 2 1 No Folds 1 2 3 4 5 6 7 8 9 …" at bounding box center [163, 234] width 312 height 423
drag, startPoint x: 302, startPoint y: 62, endPoint x: 308, endPoint y: 57, distance: 7.6
click at [303, 62] on div "< div data-include = "[URL][DOMAIN_NAME]" > </ div > <!-- Area centrale che con…" at bounding box center [172, 257] width 280 height 414
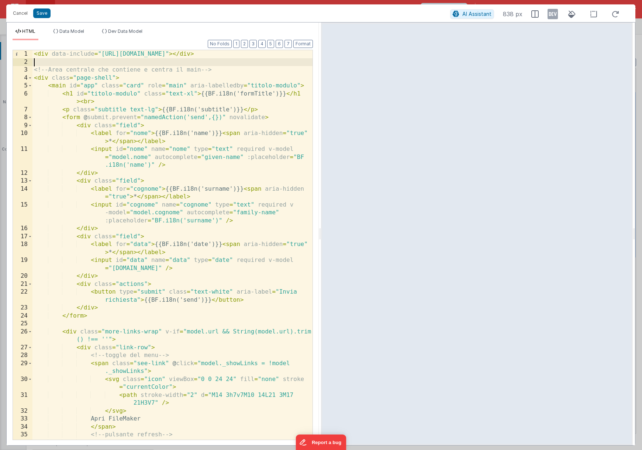
click at [311, 54] on div "1 2 3 4 5 6 7 8 9 10 11 12 13 14 15 16 17 18 19 20 21 22 23 24 25 26 27 28 29 3…" at bounding box center [163, 245] width 301 height 391
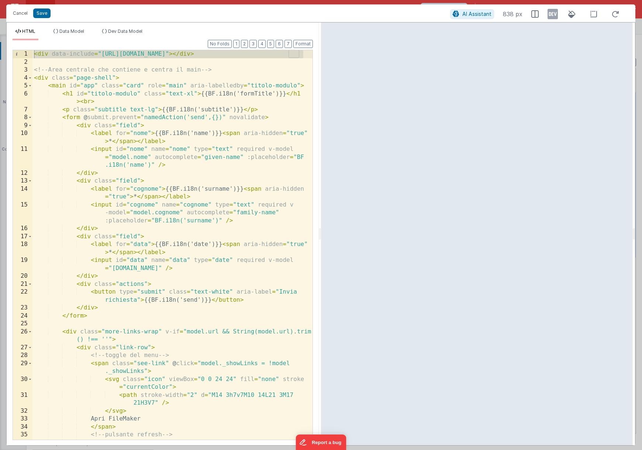
drag, startPoint x: 307, startPoint y: 55, endPoint x: 250, endPoint y: 32, distance: 62.0
click at [250, 32] on div "HTML Data Model Dev Data Model Format 7 6 5 4 3 2 1 No Folds 1 2 3 4 5 6 7 8 9 …" at bounding box center [163, 236] width 312 height 417
click at [25, 13] on button "Cancel" at bounding box center [20, 13] width 22 height 10
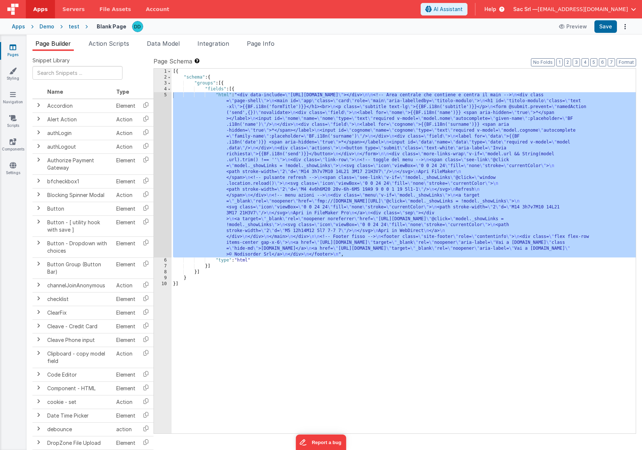
drag, startPoint x: 239, startPoint y: 112, endPoint x: 234, endPoint y: 110, distance: 5.5
click at [238, 112] on div "[{ "schema" : { "groups" : [{ "fields" : [{ "html" : "<div data-include= \" [UR…" at bounding box center [404, 257] width 464 height 377
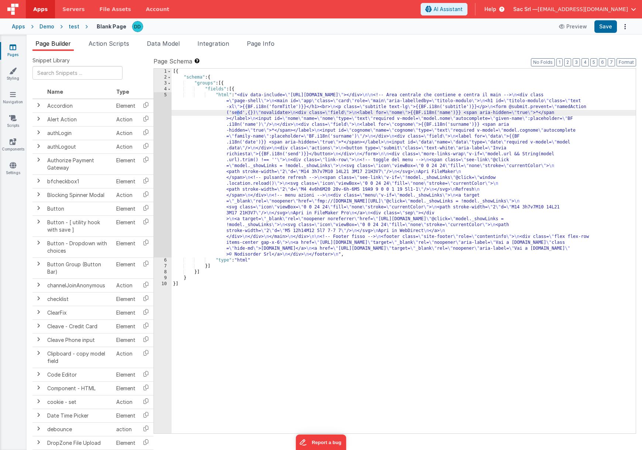
click at [164, 95] on div "5" at bounding box center [163, 174] width 18 height 165
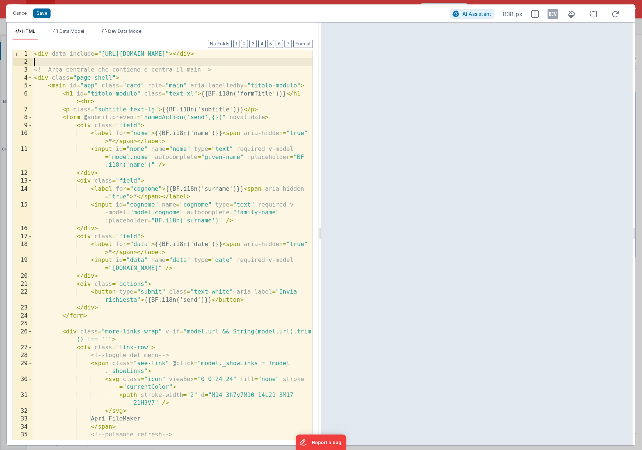
scroll to position [0, 0]
click at [45, 61] on div "< div data-include = "[URL][DOMAIN_NAME]" > </ div > <!-- Area centrale che con…" at bounding box center [172, 257] width 280 height 414
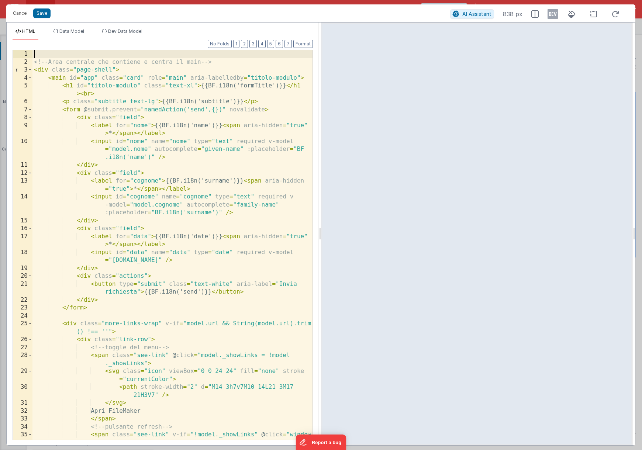
scroll to position [340, 0]
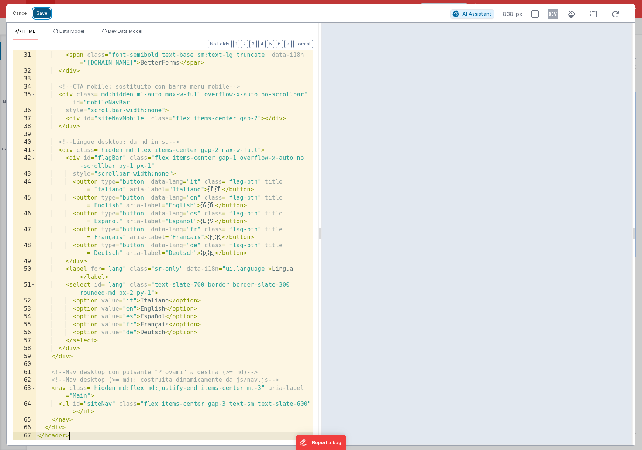
click at [46, 17] on button "Save" at bounding box center [41, 13] width 17 height 10
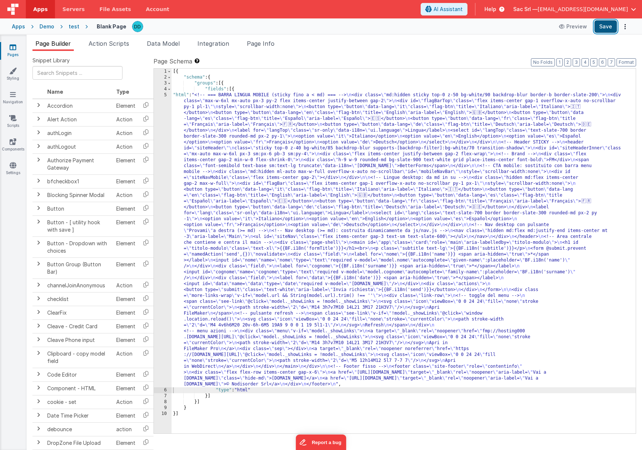
click at [603, 27] on button "Save" at bounding box center [606, 26] width 23 height 13
drag, startPoint x: 180, startPoint y: 98, endPoint x: 175, endPoint y: 98, distance: 5.5
click at [179, 98] on div "[{ "schema" : { "groups" : [{ "fields" : [{ "html" : "<!-- === BARRA LINGUA MOB…" at bounding box center [404, 257] width 464 height 377
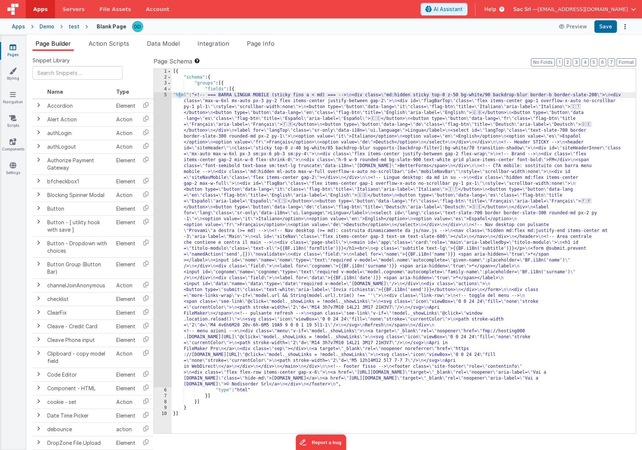
click at [166, 97] on div "5" at bounding box center [163, 239] width 18 height 295
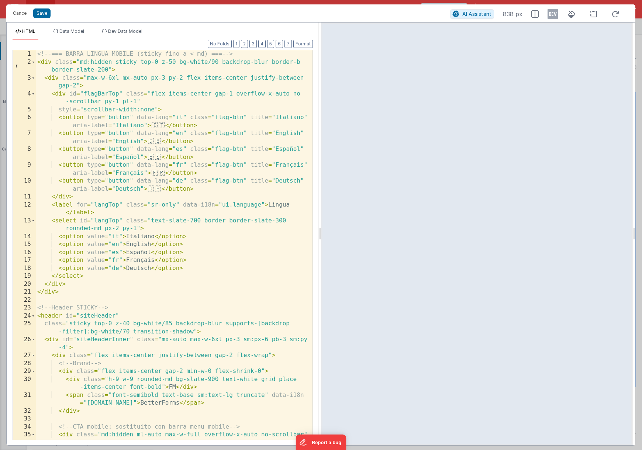
scroll to position [0, 0]
click at [23, 13] on button "Cancel" at bounding box center [20, 13] width 22 height 10
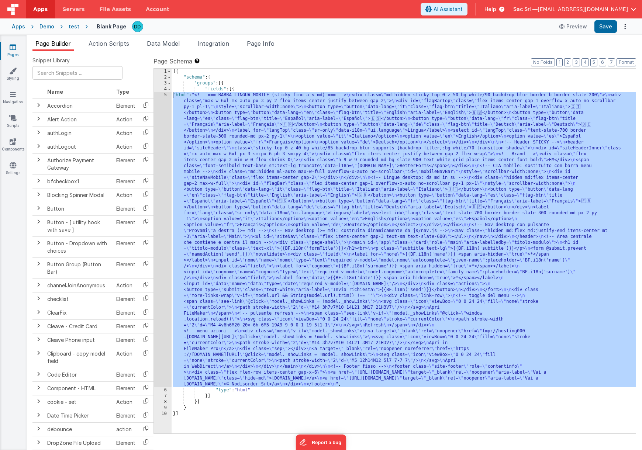
click at [13, 161] on div "Pages Styling Navigation Scripts Components Settings" at bounding box center [13, 243] width 27 height 416
click at [17, 166] on link "Settings" at bounding box center [13, 169] width 27 height 15
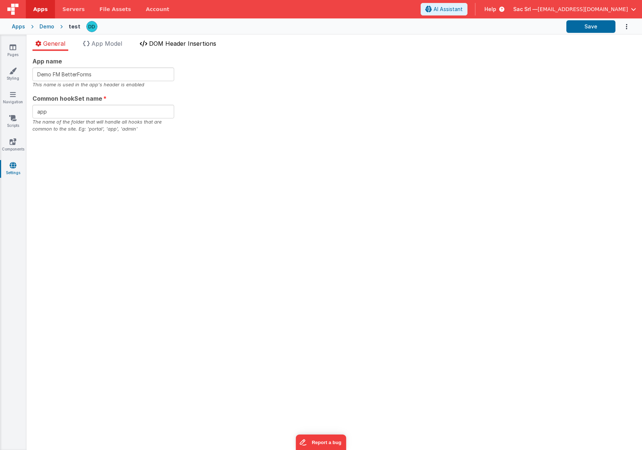
click at [178, 45] on span "DOM Header Insertions" at bounding box center [182, 43] width 67 height 7
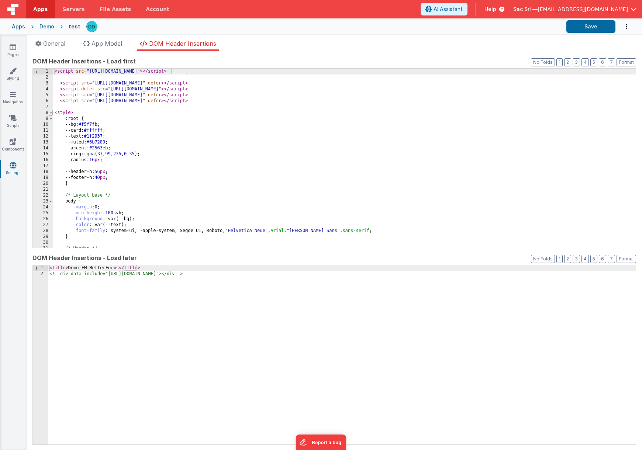
click at [50, 113] on span at bounding box center [51, 113] width 4 height 6
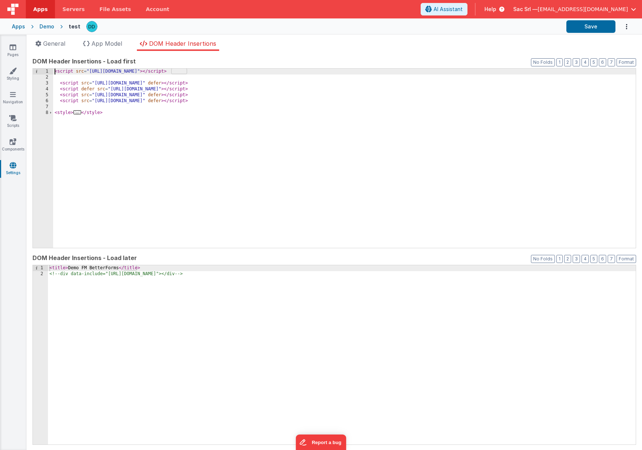
click at [96, 130] on div "< script src = "[URL][DOMAIN_NAME]" > </ script > < script src = "[URL][DOMAIN_…" at bounding box center [344, 164] width 583 height 191
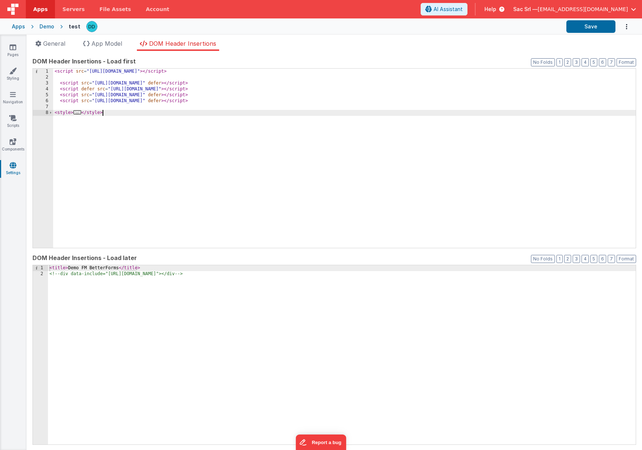
click at [157, 268] on div "< title > Demo FM BetterForms </ title > <!-- div data-include="[URL][DOMAIN_NA…" at bounding box center [342, 360] width 588 height 191
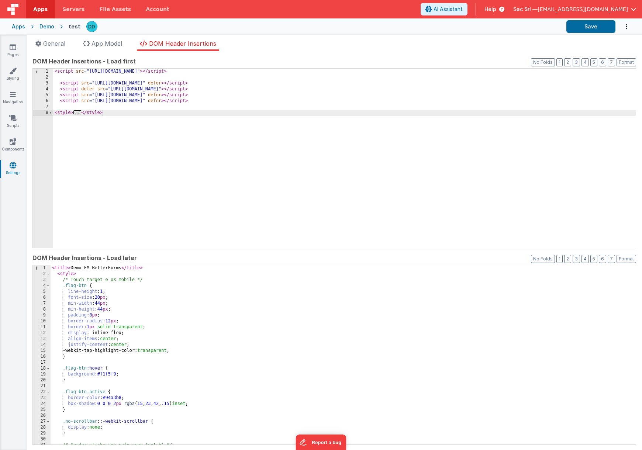
drag, startPoint x: 46, startPoint y: 275, endPoint x: 62, endPoint y: 274, distance: 16.3
click at [47, 275] on span at bounding box center [48, 274] width 4 height 6
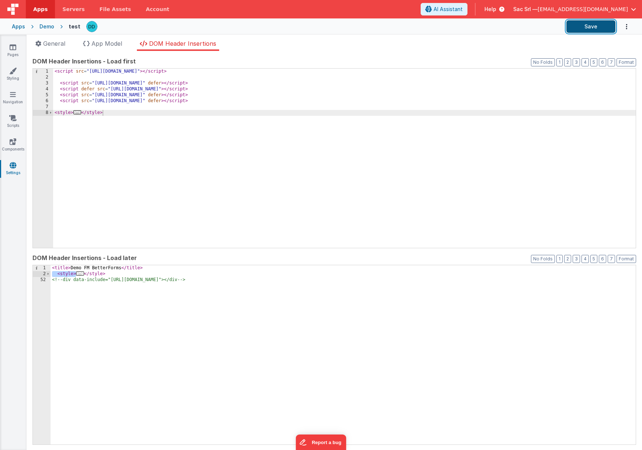
click at [594, 23] on button "Save" at bounding box center [591, 26] width 49 height 13
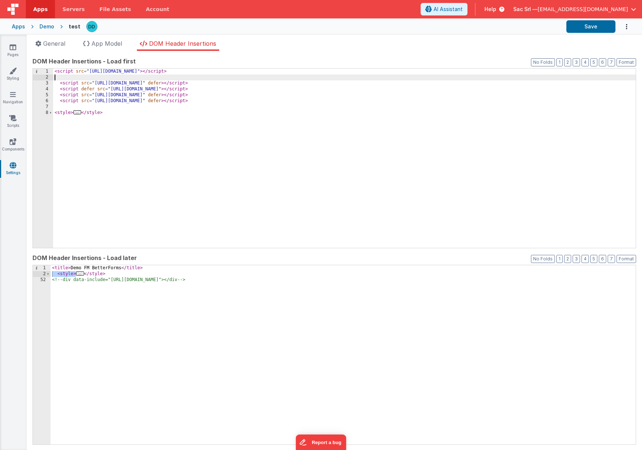
click at [262, 78] on div "< script src = "[URL][DOMAIN_NAME]" > </ script > < script src = "[URL][DOMAIN_…" at bounding box center [344, 164] width 583 height 191
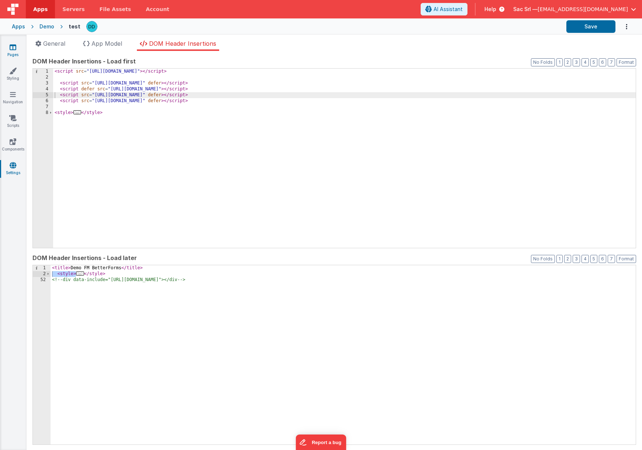
click at [11, 50] on icon at bounding box center [13, 47] width 7 height 7
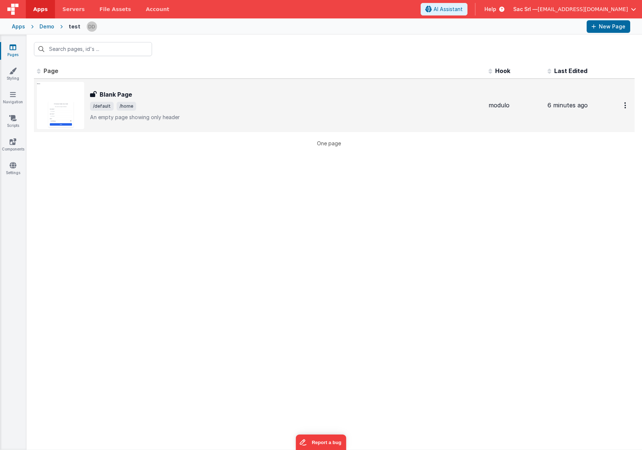
click at [176, 100] on div "Blank Page Blank Page /default /home An empty page showing only header" at bounding box center [286, 105] width 393 height 31
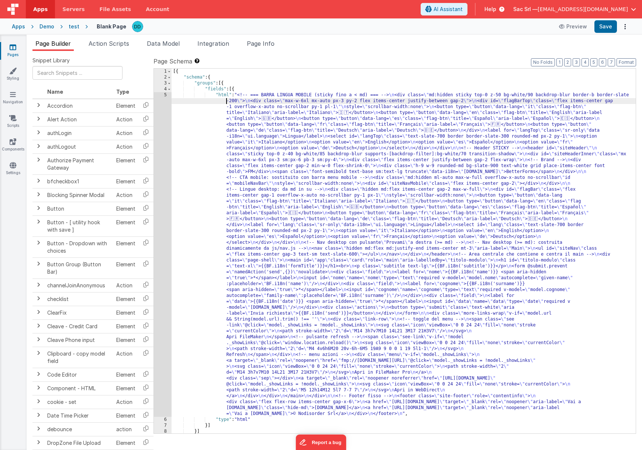
drag, startPoint x: 227, startPoint y: 99, endPoint x: 214, endPoint y: 97, distance: 13.1
click at [227, 99] on div "[{ "schema" : { "groups" : [{ "fields" : [{ "html" : "<!-- === BARRA LINGUA MOB…" at bounding box center [404, 257] width 464 height 377
click at [167, 96] on div "5" at bounding box center [163, 254] width 18 height 325
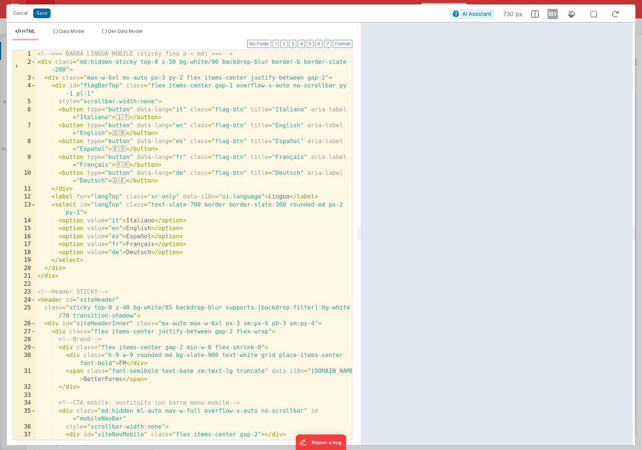
drag, startPoint x: 319, startPoint y: 234, endPoint x: 361, endPoint y: 223, distance: 42.9
click at [361, 223] on html "Cancel Save AI Assistant 730 px HTML Data Model Dev Data Model Format 7 6 5 4 3…" at bounding box center [321, 225] width 642 height 450
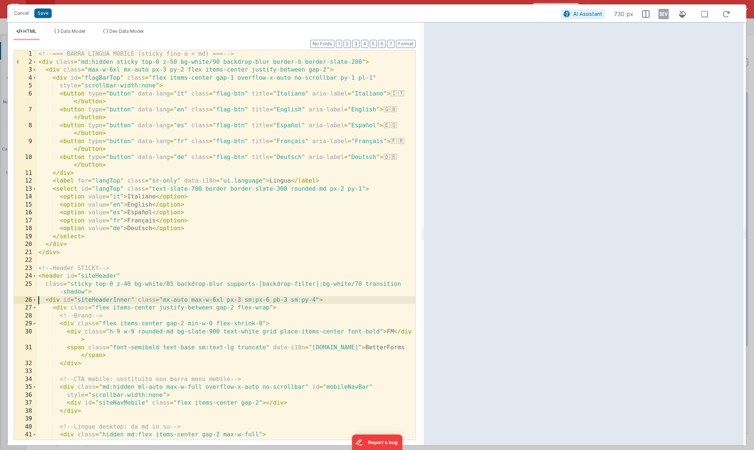
click at [39, 301] on div "<!-- === BARRA LINGUA MOBILE (sticky fino a < md) === --> < div class = "md:hid…" at bounding box center [226, 253] width 378 height 406
click at [34, 301] on span at bounding box center [34, 300] width 4 height 8
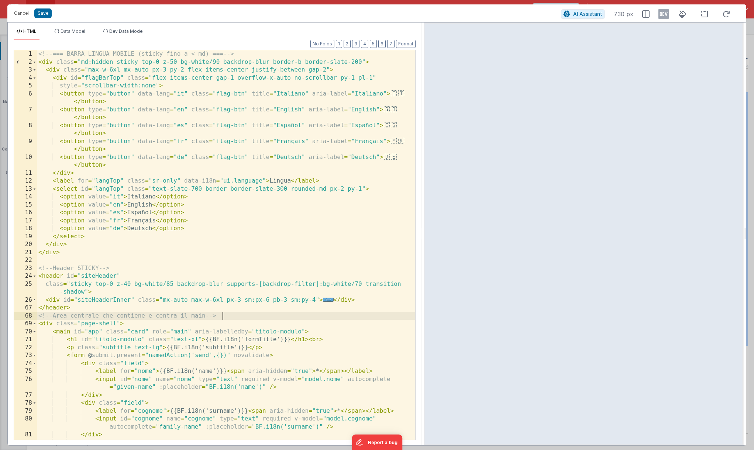
click at [250, 318] on div "<!-- === BARRA LINGUA MOBILE (sticky fino a < md) === --> < div class = "md:hid…" at bounding box center [226, 253] width 378 height 406
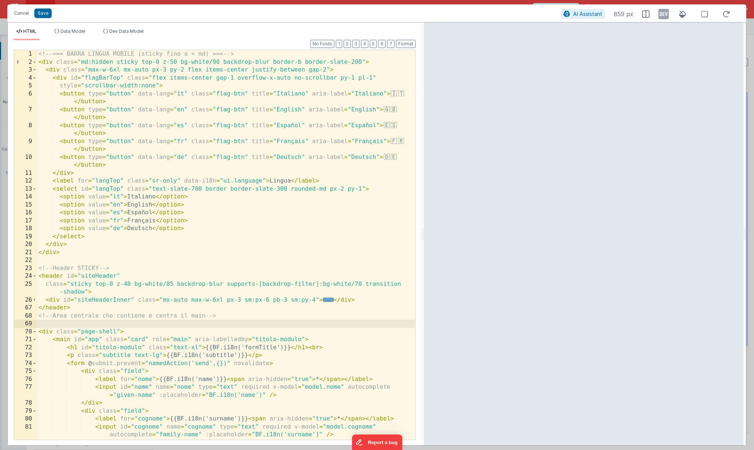
click at [100, 79] on div "<!-- === BARRA LINGUA MOBILE (sticky fino a < md) === --> < div class = "md:hid…" at bounding box center [226, 253] width 378 height 406
click at [175, 87] on div "<!-- === BARRA LINGUA MOBILE (sticky fino a < md) === --> < div class = "md:hid…" at bounding box center [226, 253] width 378 height 406
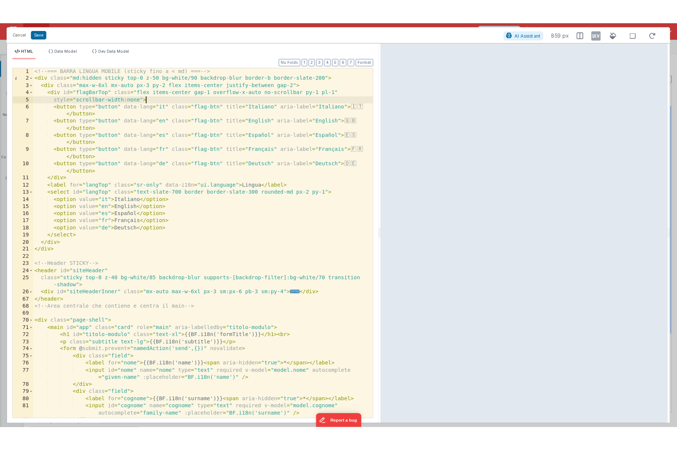
scroll to position [0, 0]
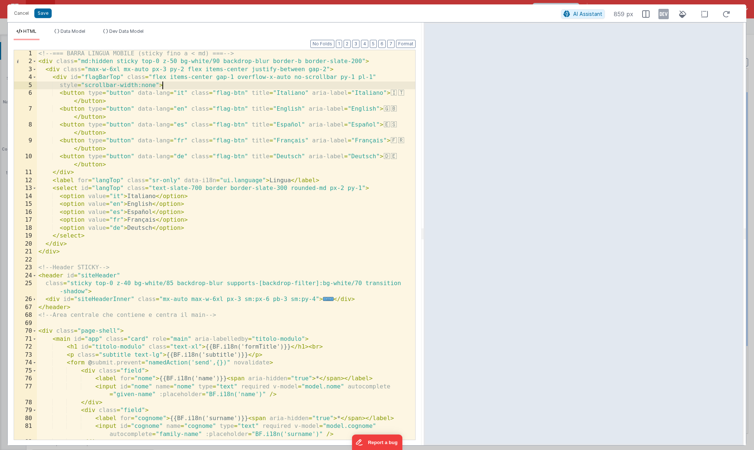
click at [103, 79] on div "<!-- === BARRA LINGUA MOBILE (sticky fino a < md) === --> < div class = "md:hid…" at bounding box center [226, 253] width 378 height 406
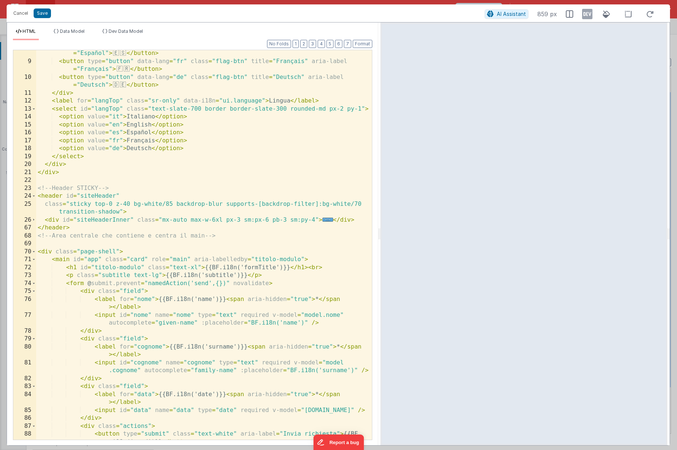
scroll to position [89, 0]
click at [16, 14] on button "Cancel" at bounding box center [21, 13] width 22 height 10
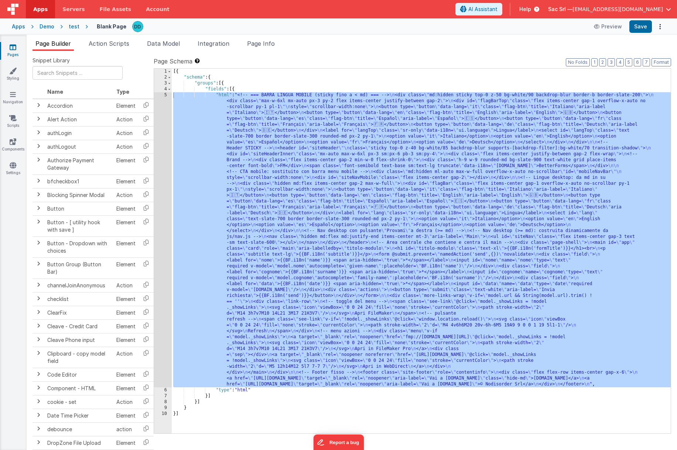
click at [310, 113] on div "[{ "schema" : { "groups" : [{ "fields" : [{ "html" : "<!-- === BARRA LINGUA MOB…" at bounding box center [421, 257] width 499 height 377
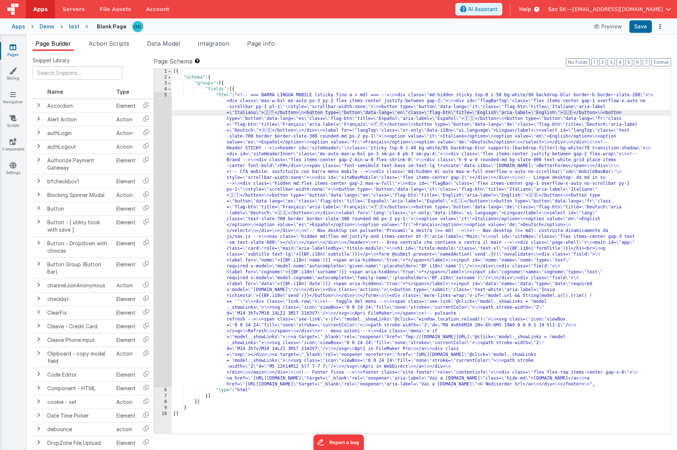
click at [48, 25] on div "Demo" at bounding box center [47, 26] width 15 height 7
